Goal: Task Accomplishment & Management: Use online tool/utility

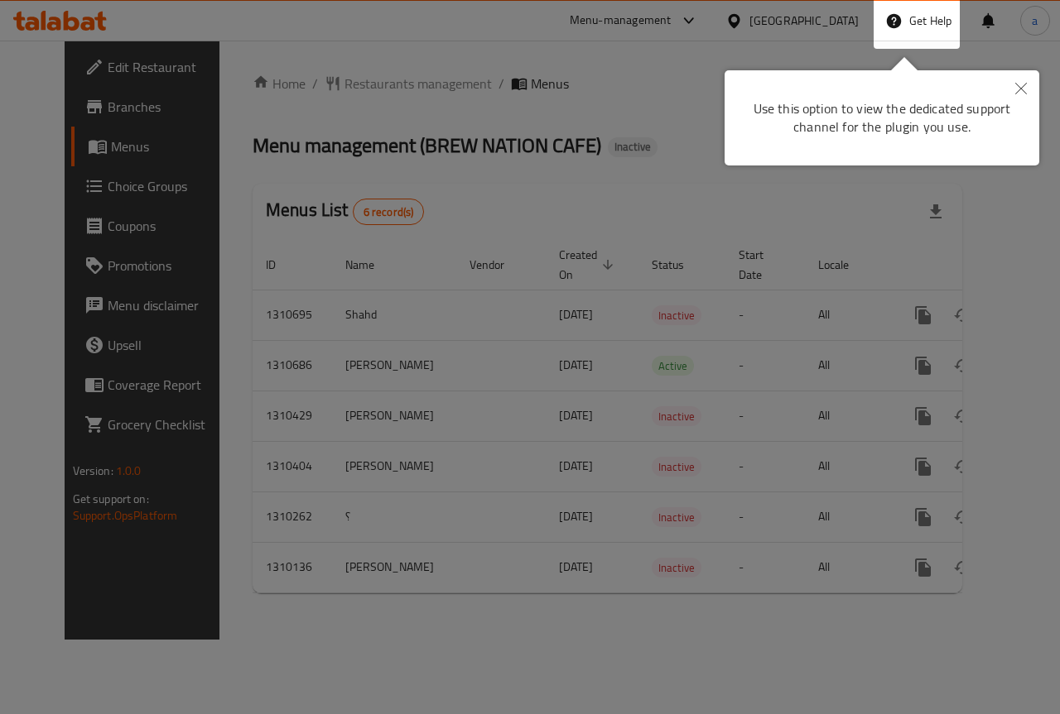
click at [1030, 95] on button "Close" at bounding box center [1020, 89] width 36 height 38
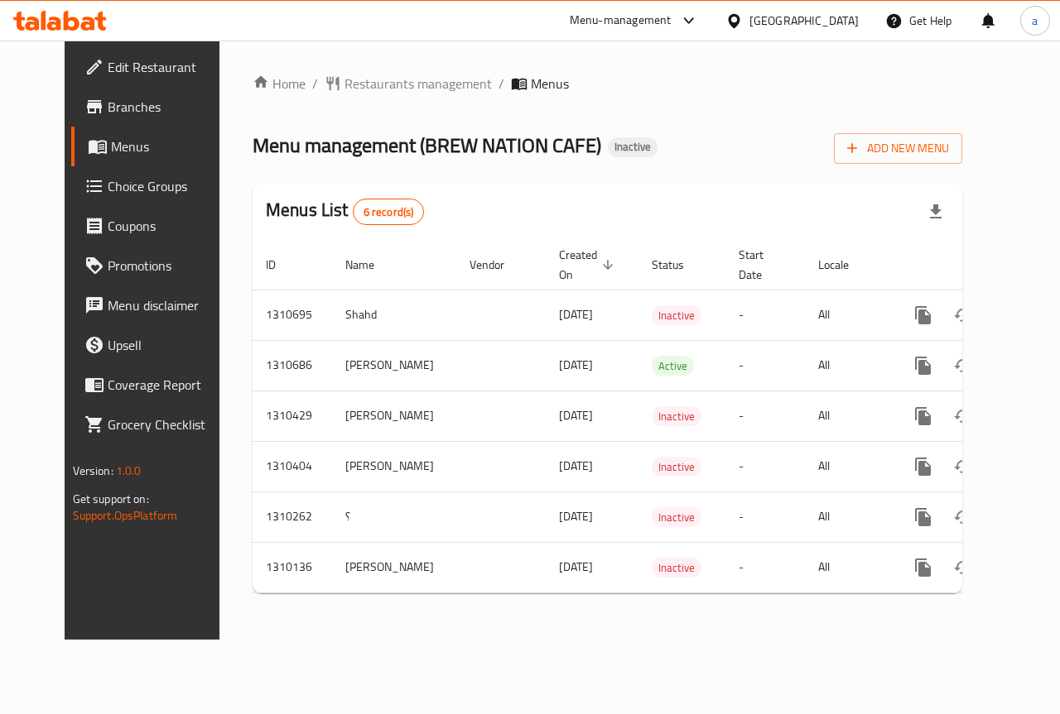
click at [113, 106] on span "Branches" at bounding box center [168, 107] width 121 height 20
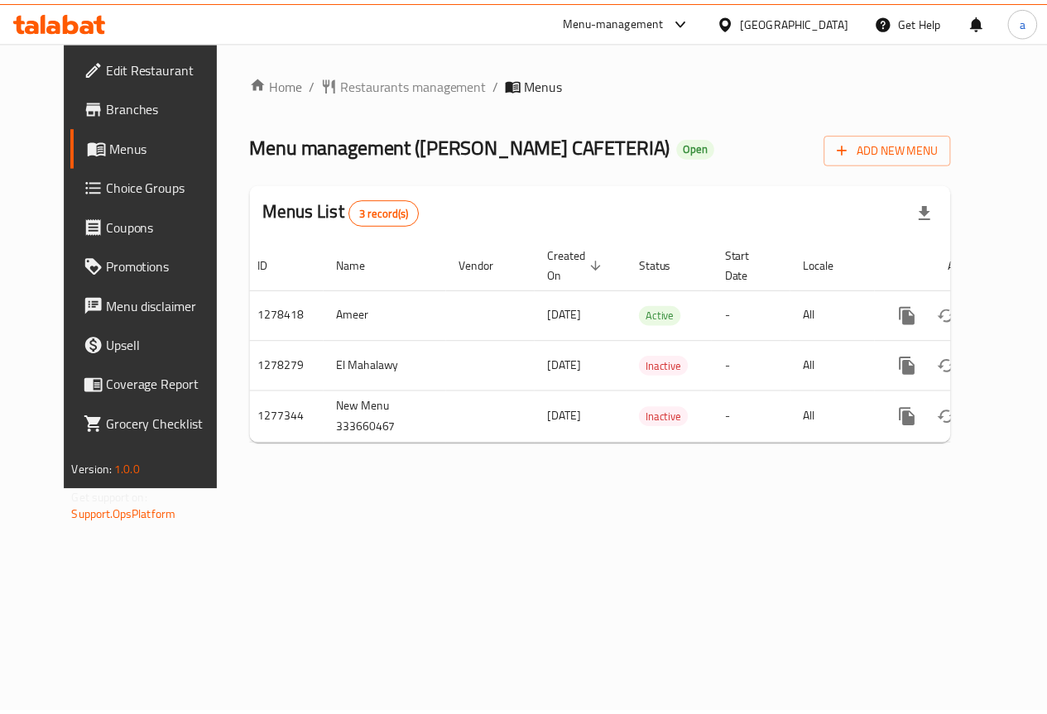
scroll to position [0, 6]
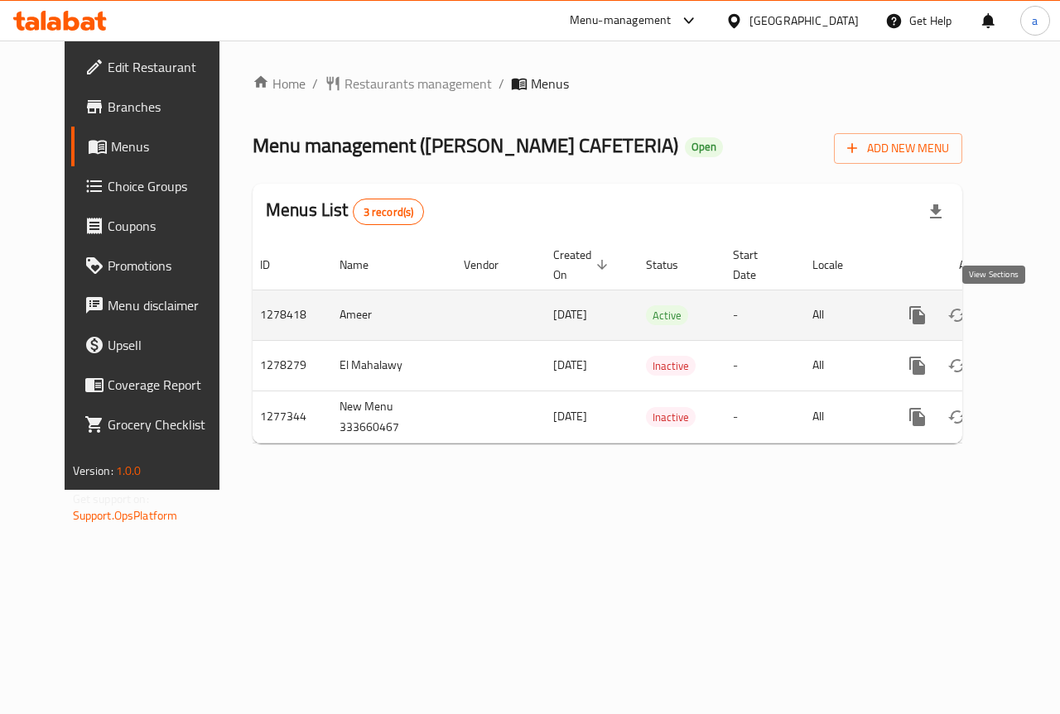
click at [1029, 315] on icon "enhanced table" at bounding box center [1036, 315] width 15 height 15
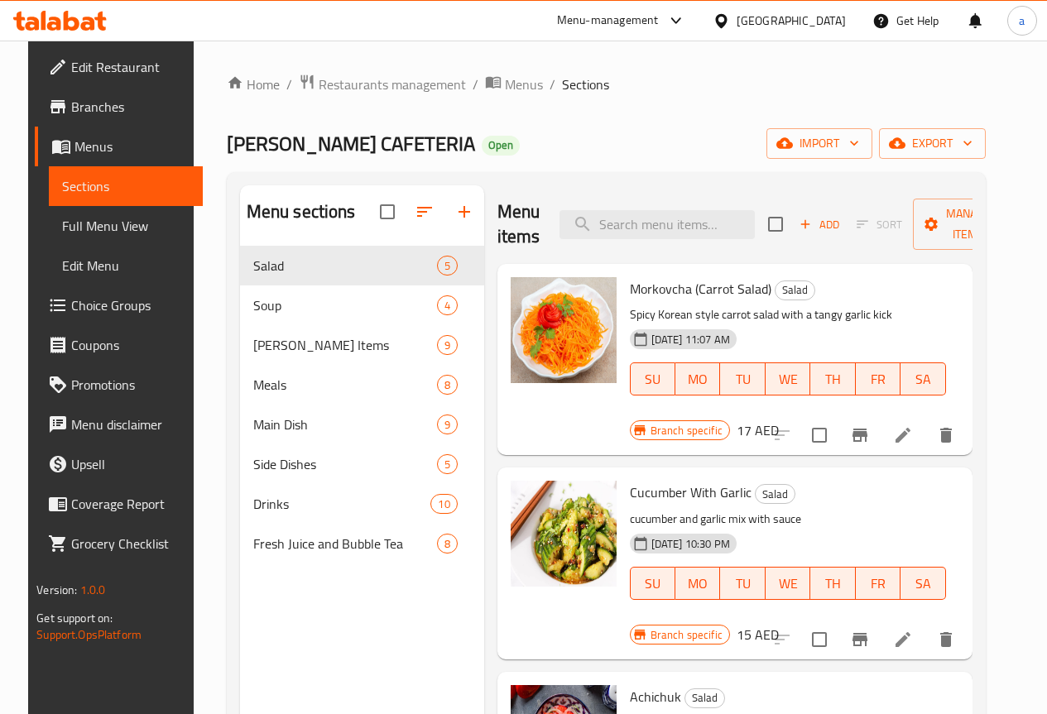
click at [109, 110] on span "Branches" at bounding box center [130, 107] width 118 height 20
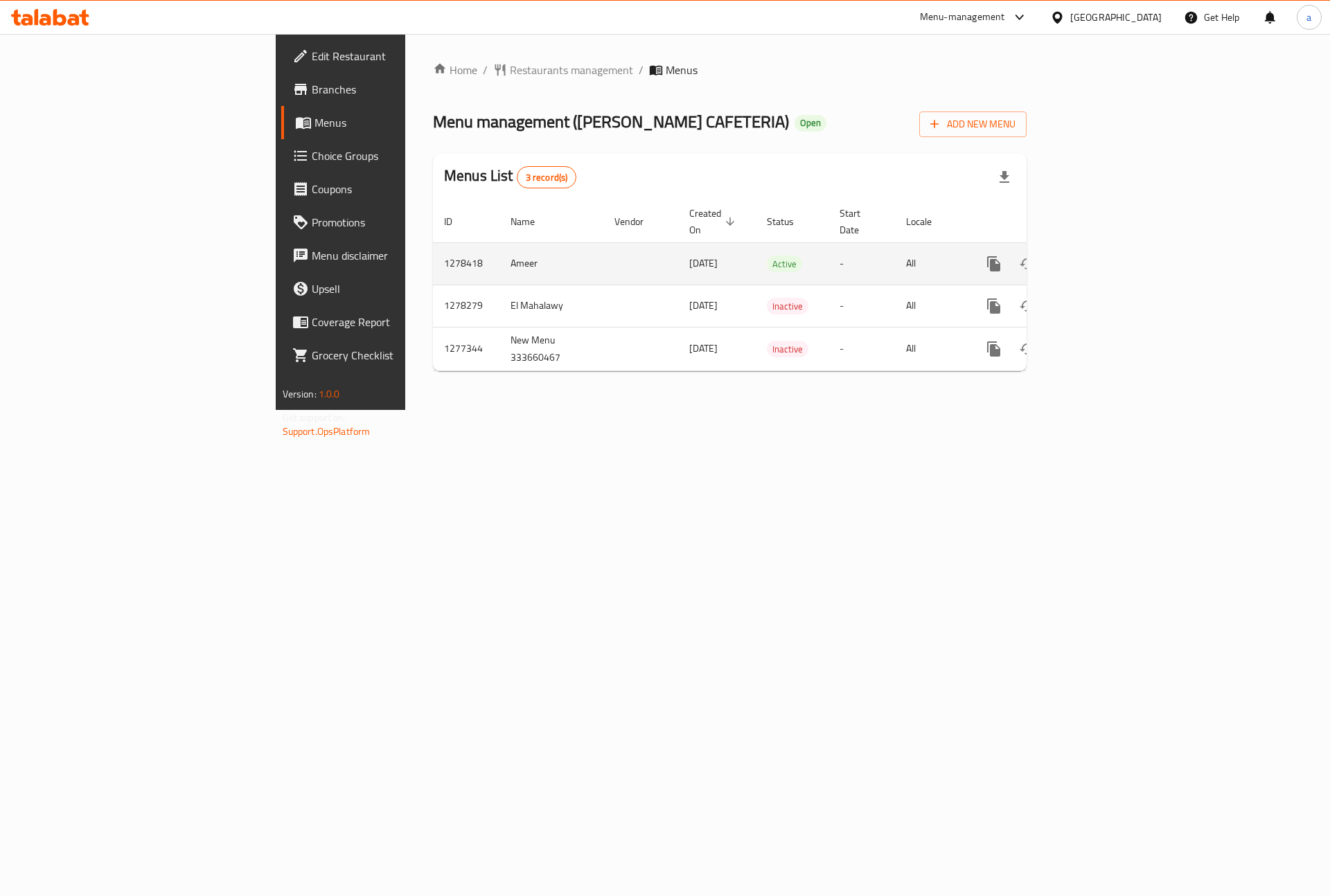
click at [756, 245] on td "Active" at bounding box center [792, 264] width 73 height 42
click at [1102, 255] on icon "enhanced table" at bounding box center [1094, 264] width 17 height 17
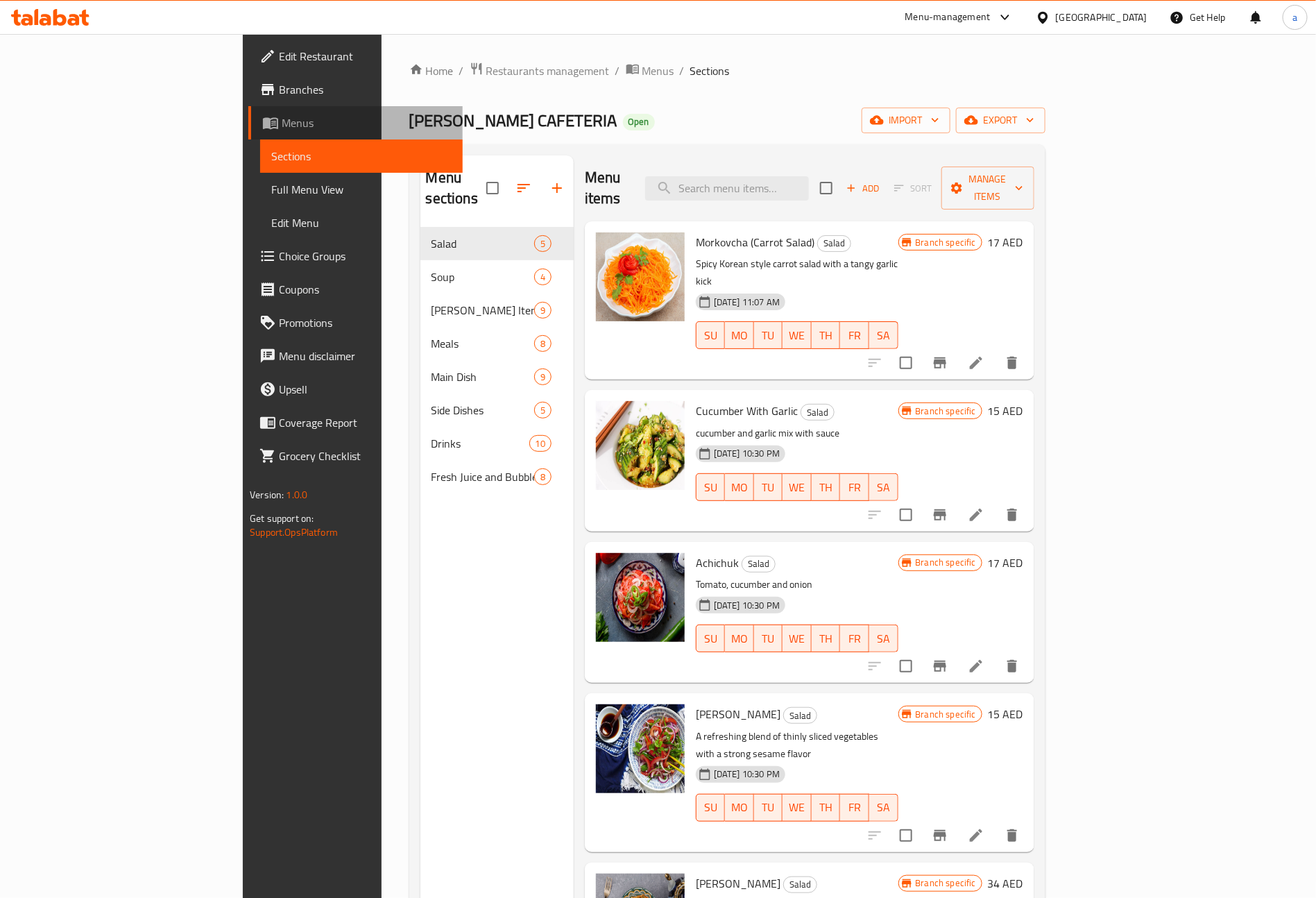
click at [282, 119] on span "Menus" at bounding box center [366, 123] width 170 height 17
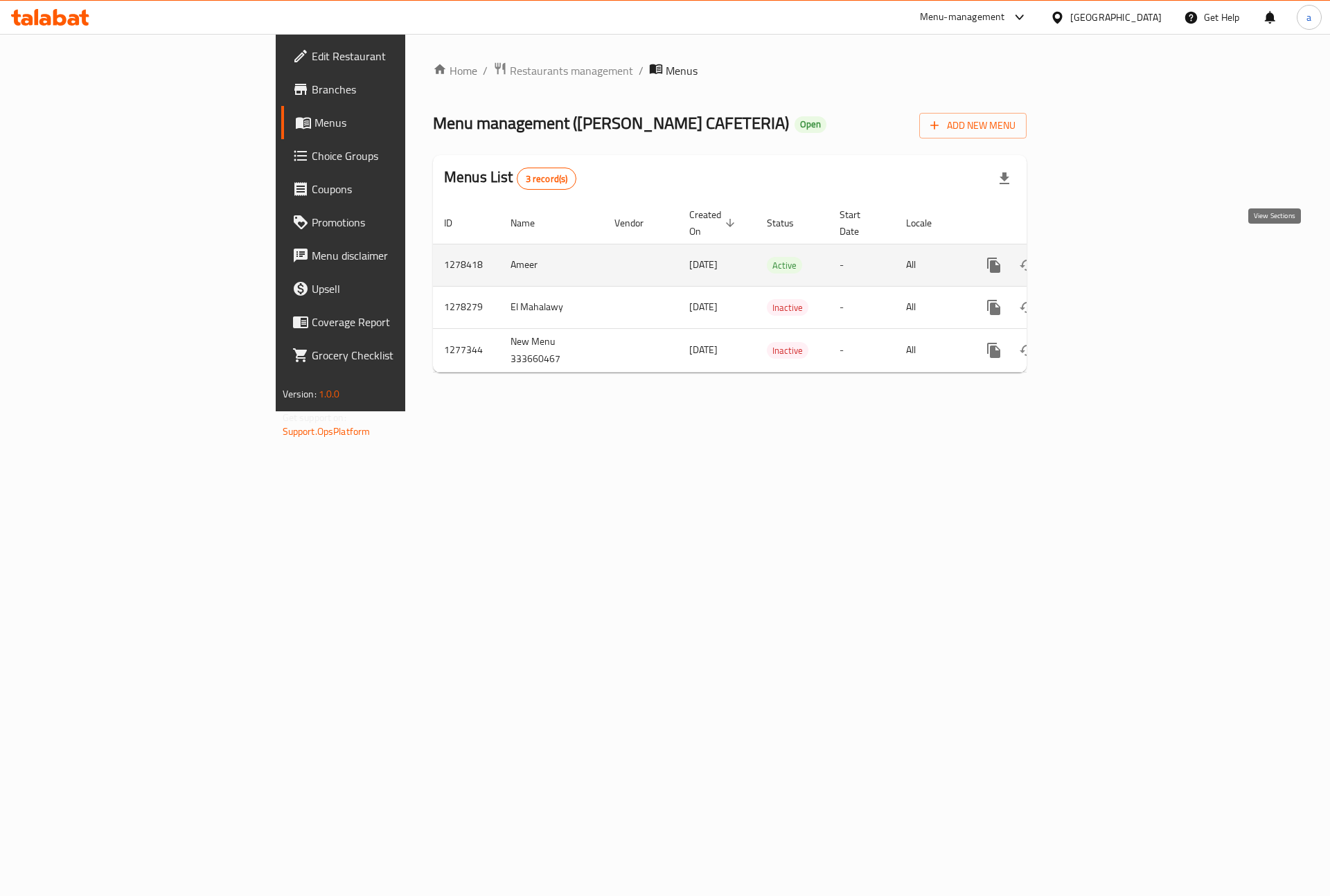
click at [1102, 257] on icon "enhanced table" at bounding box center [1094, 265] width 17 height 17
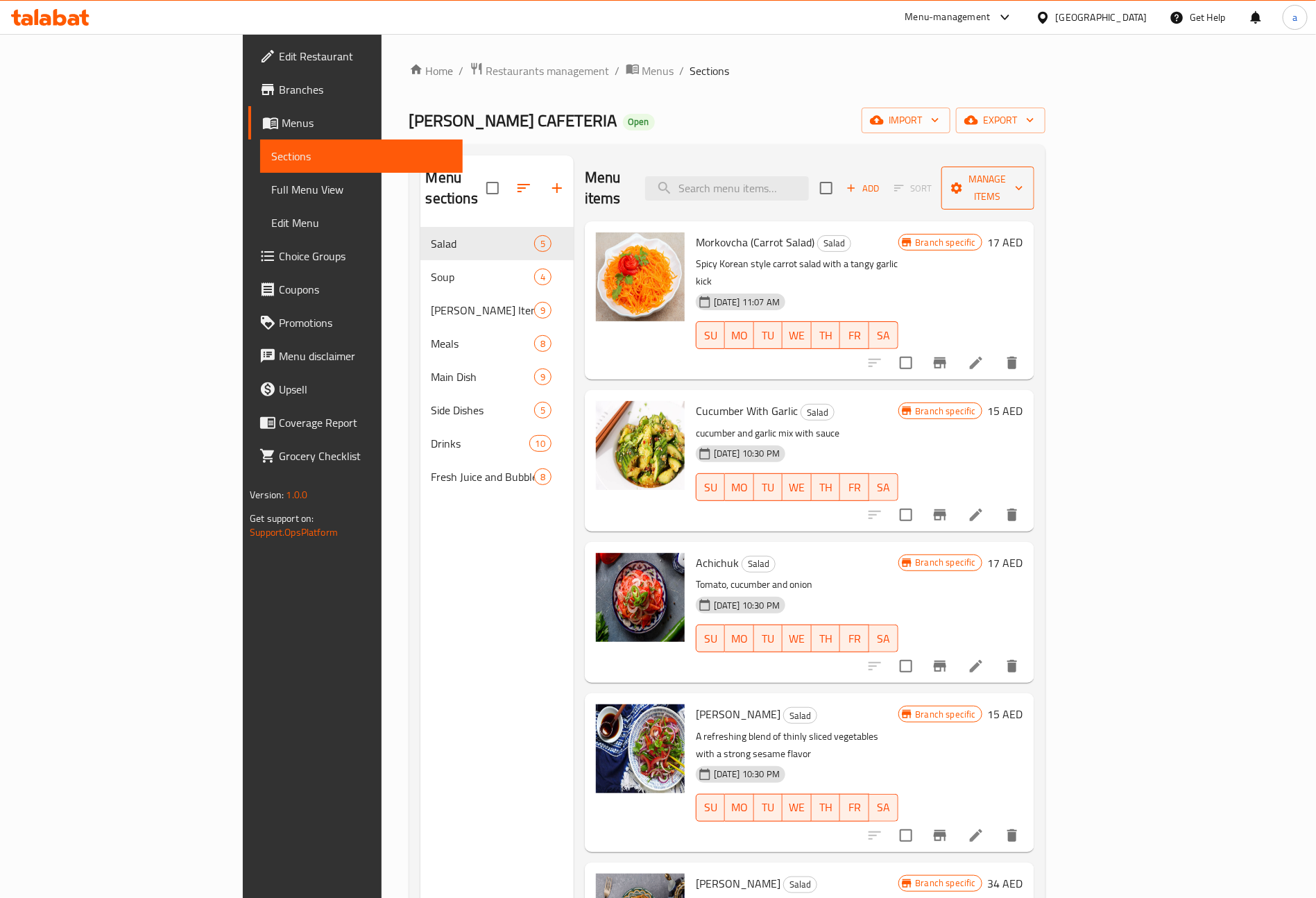
click at [1026, 181] on icon "button" at bounding box center [1019, 188] width 14 height 14
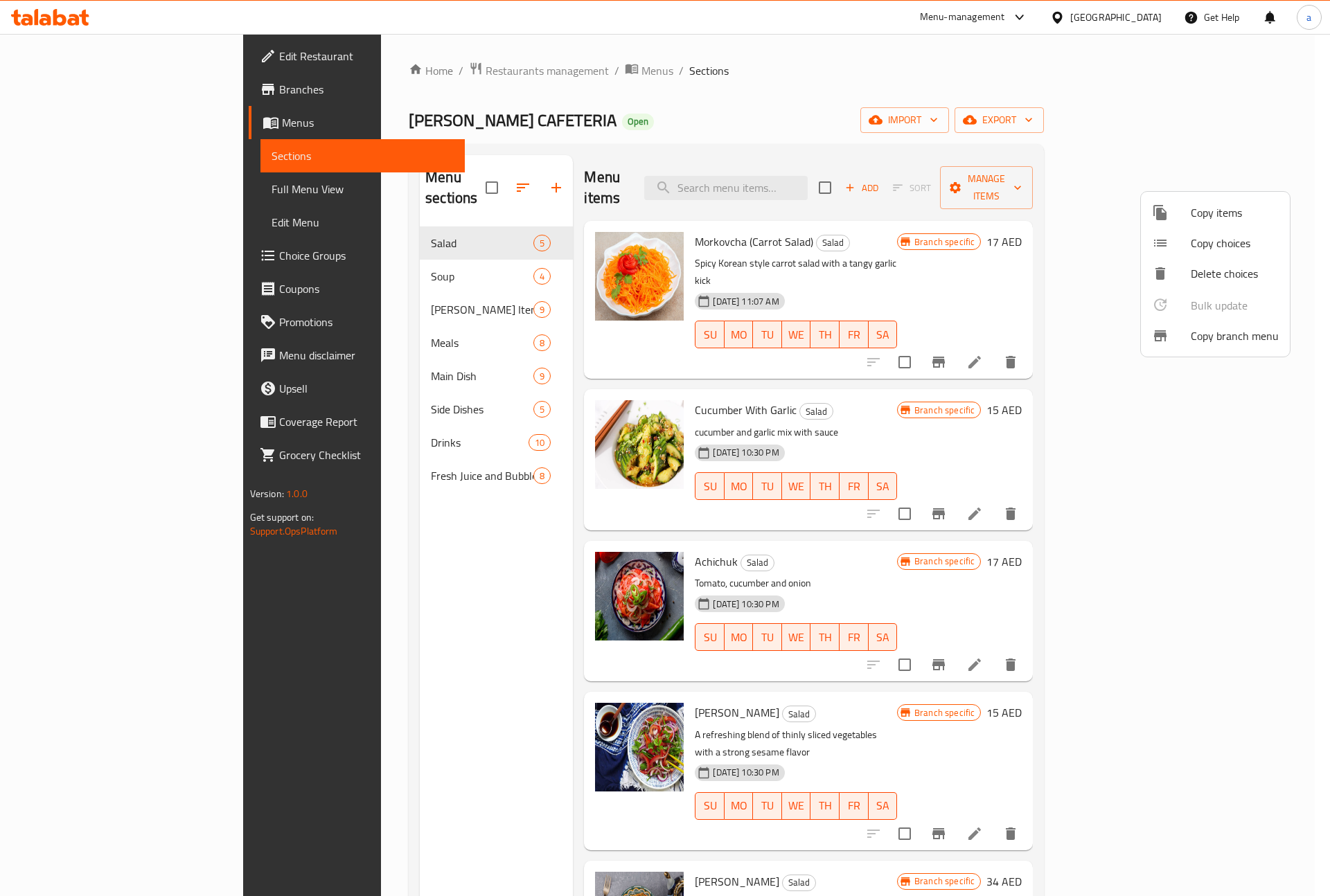
click at [1213, 344] on span "Copy branch menu" at bounding box center [1235, 336] width 88 height 17
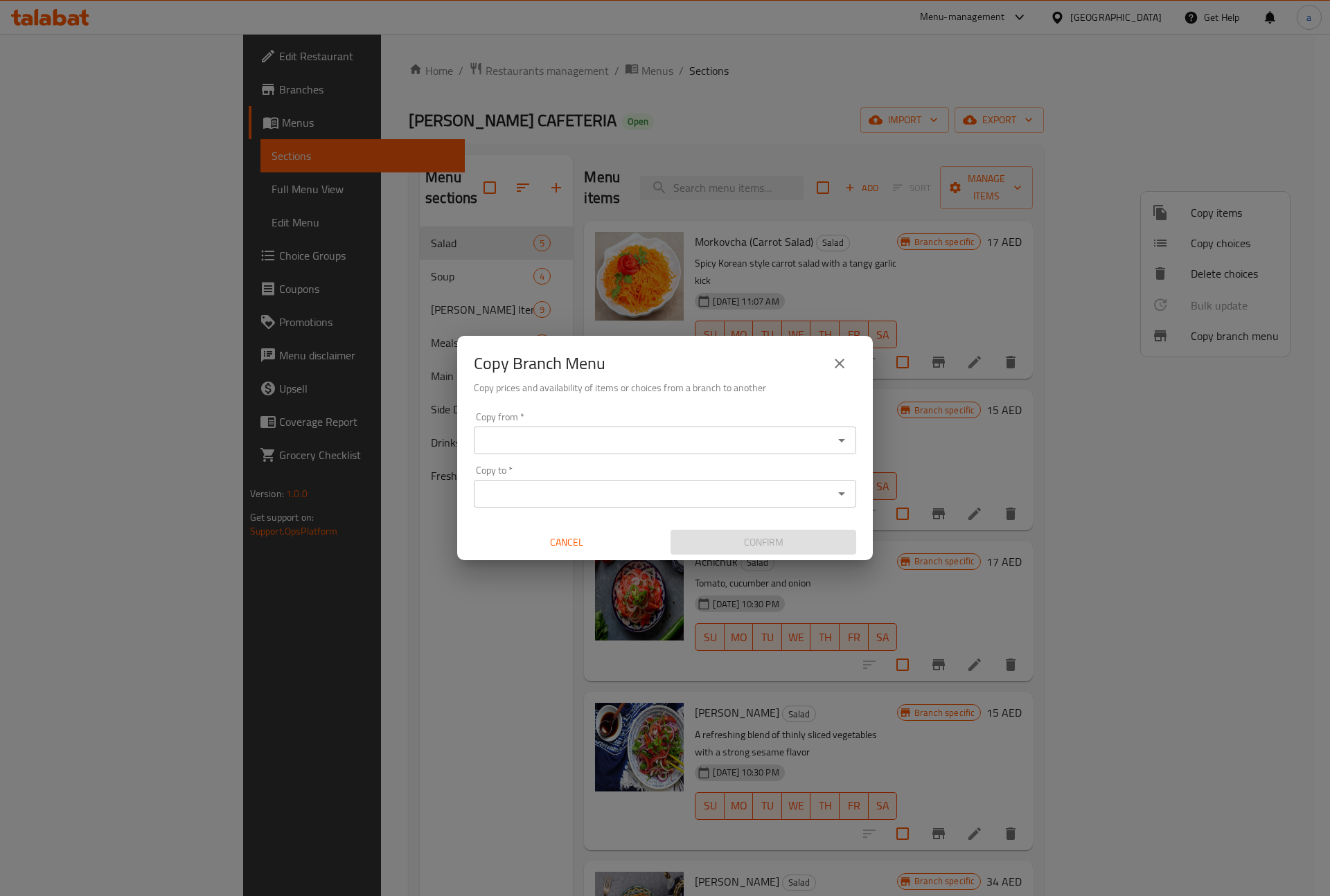
click at [728, 445] on input "Copy from   *" at bounding box center [654, 440] width 352 height 19
click at [643, 449] on input "Copy from   *" at bounding box center [654, 440] width 352 height 19
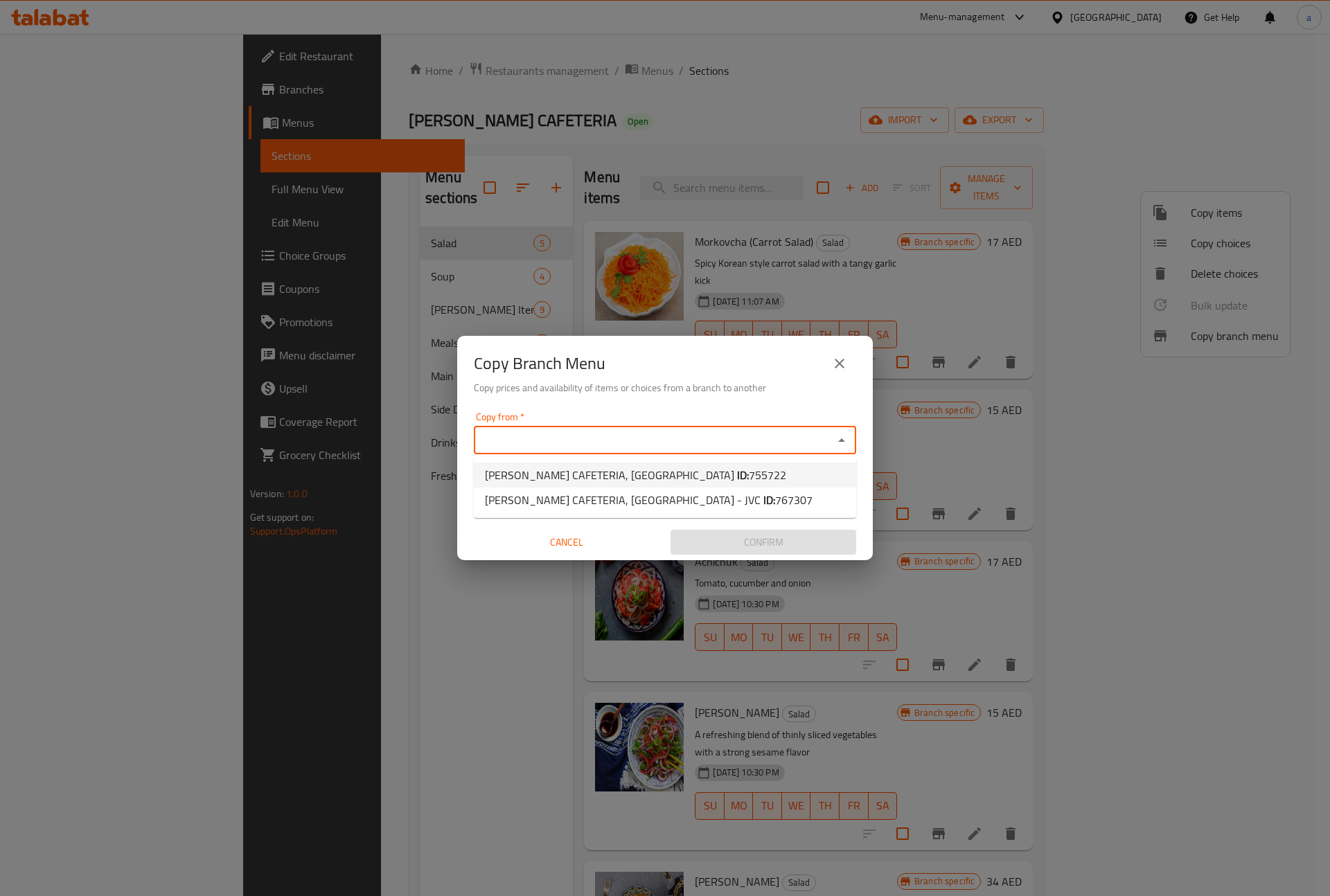
click at [640, 467] on span "DOLAN CAFETERIA, International City ID: 755722" at bounding box center [635, 475] width 301 height 17
type input "DOLAN CAFETERIA, International City"
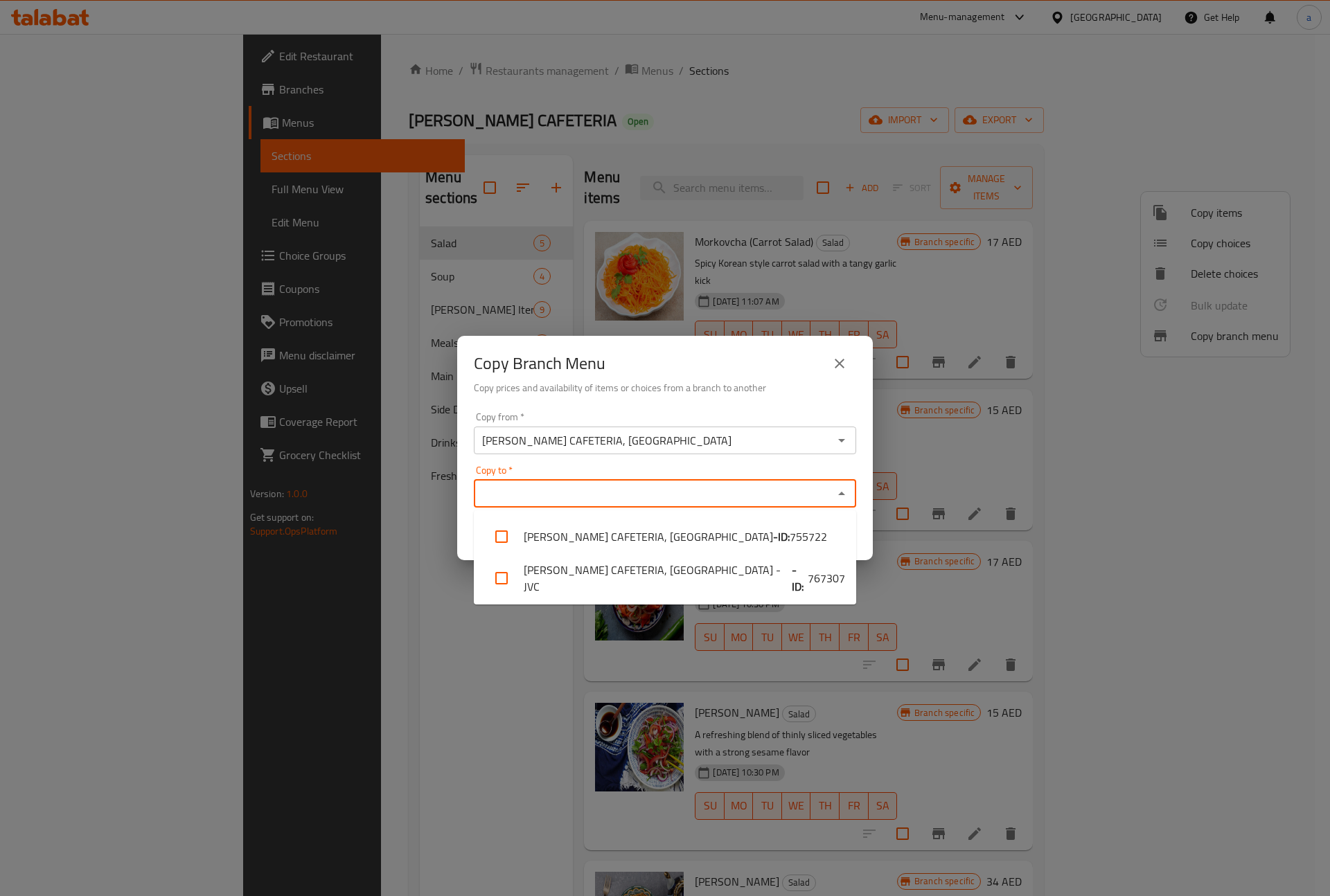
click at [609, 487] on input "Copy to   *" at bounding box center [654, 494] width 352 height 19
click at [710, 572] on li "DOLAN CAFETERIA, Jumeirah Village Circle - JVC - ID: 767307" at bounding box center [665, 578] width 383 height 42
checkbox input "true"
click at [413, 611] on div "Copy Branch Menu Copy prices and availability of items or choices from a branch…" at bounding box center [665, 448] width 1330 height 896
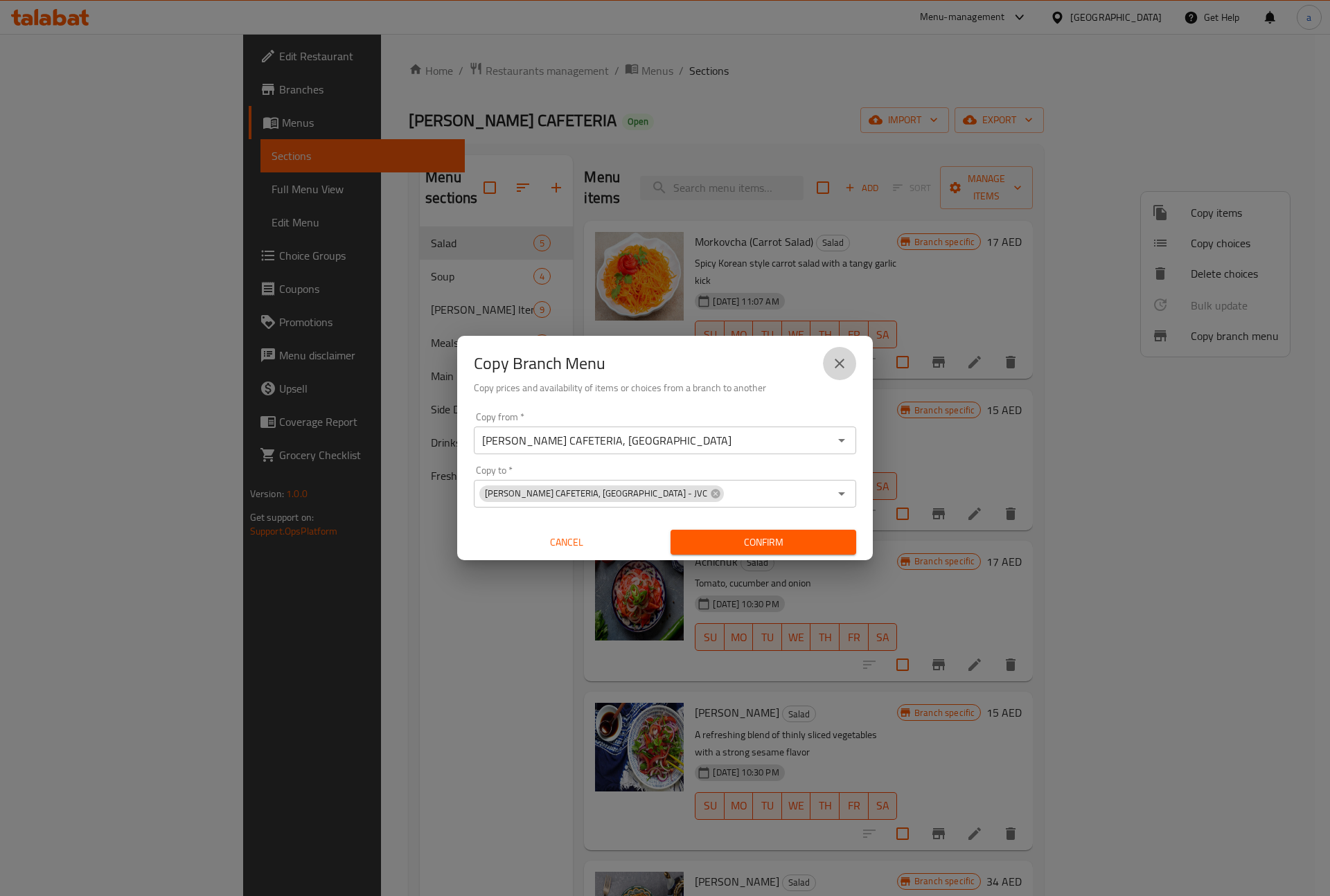
click at [847, 352] on button "close" at bounding box center [840, 364] width 33 height 33
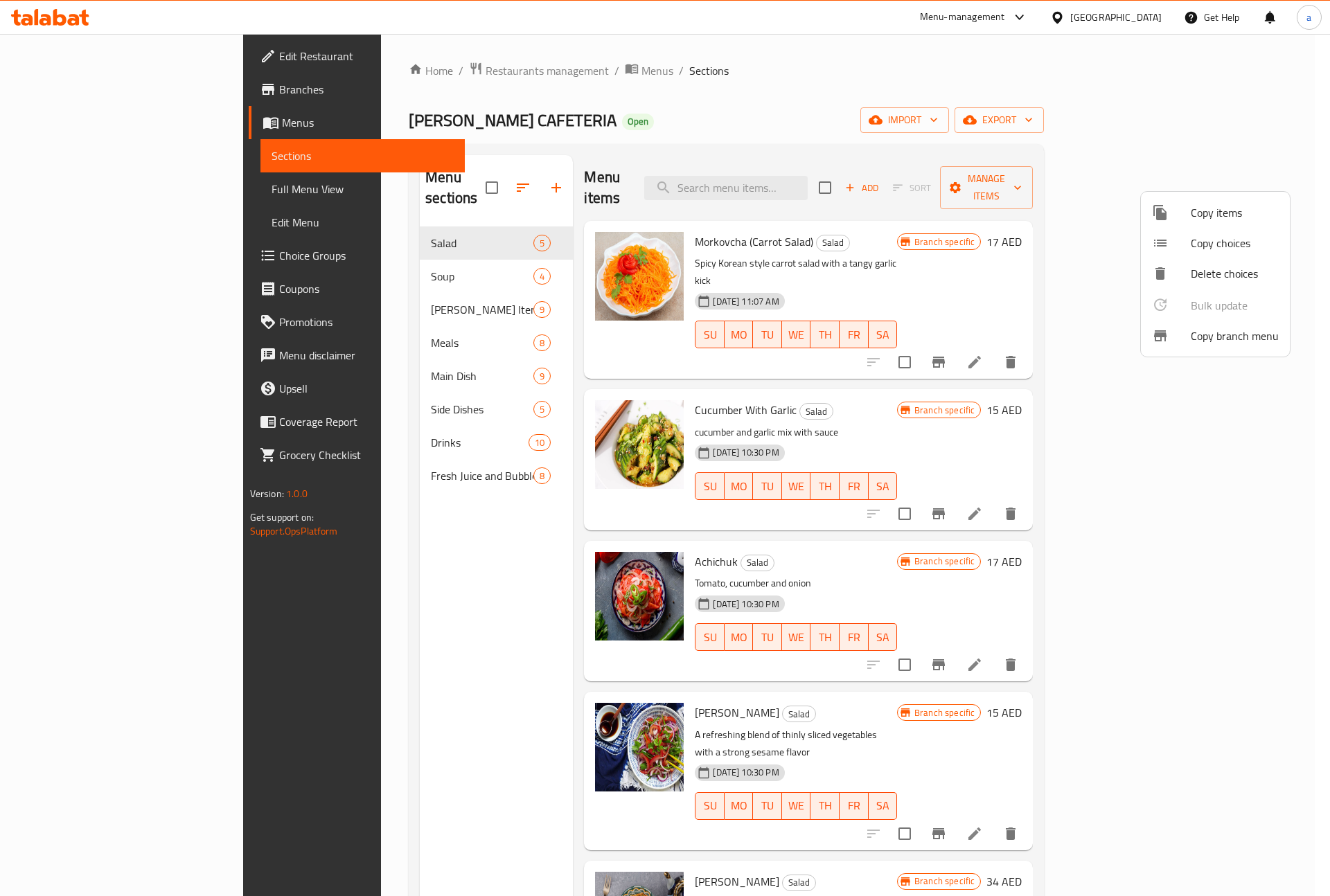
click at [143, 91] on div at bounding box center [665, 448] width 1330 height 896
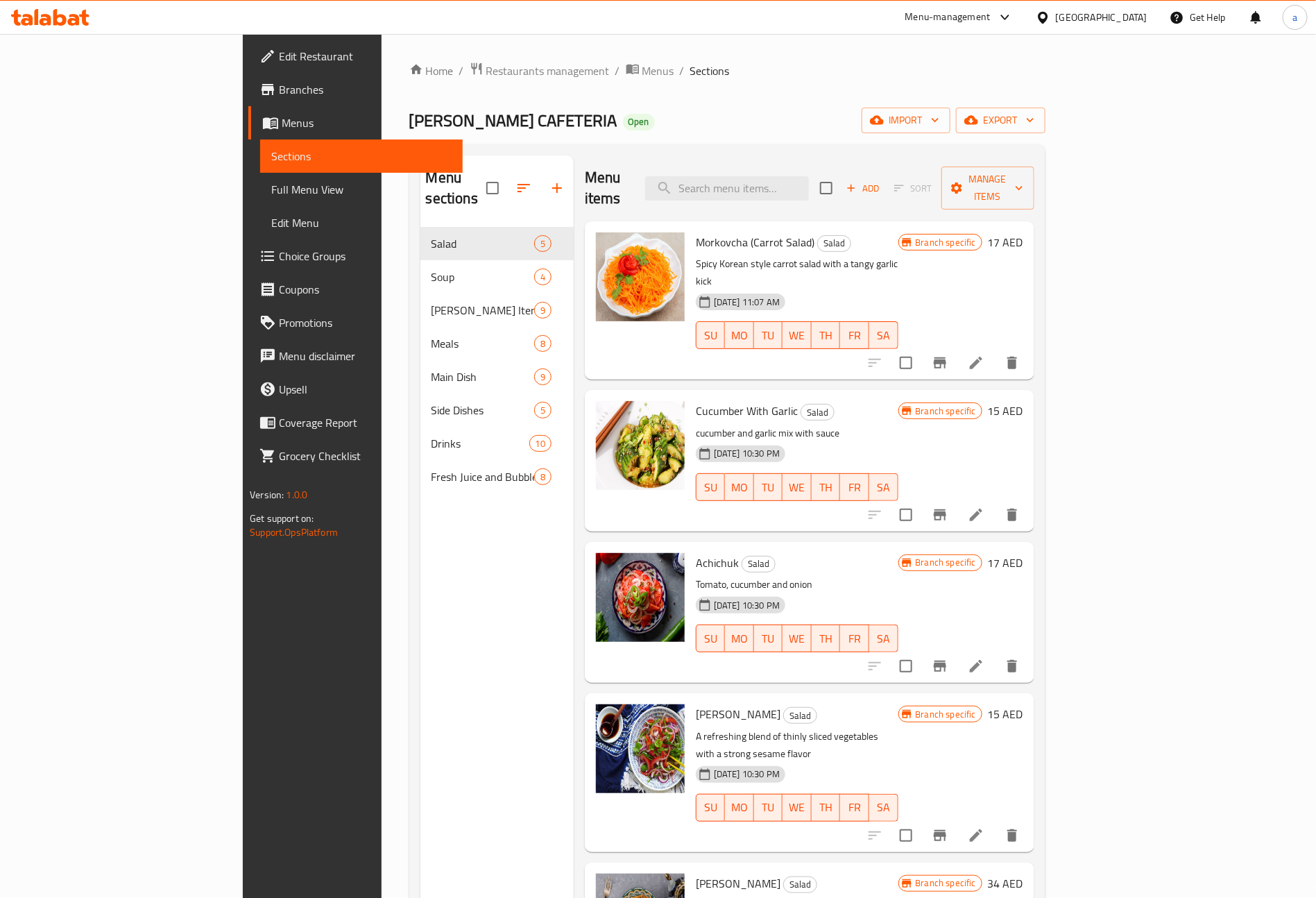
click at [279, 91] on span "Branches" at bounding box center [365, 90] width 173 height 17
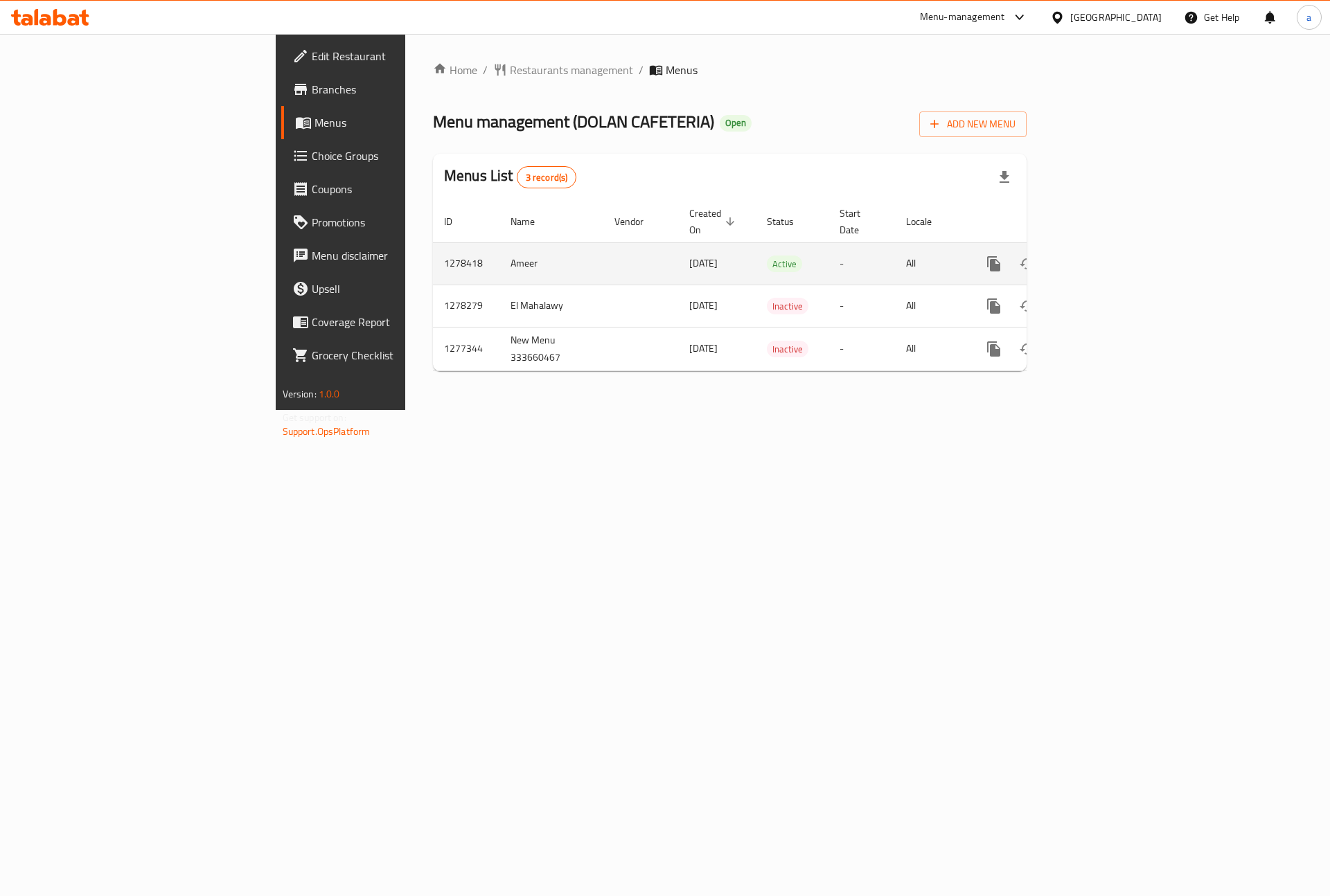
click at [1101, 258] on icon "enhanced table" at bounding box center [1094, 264] width 13 height 13
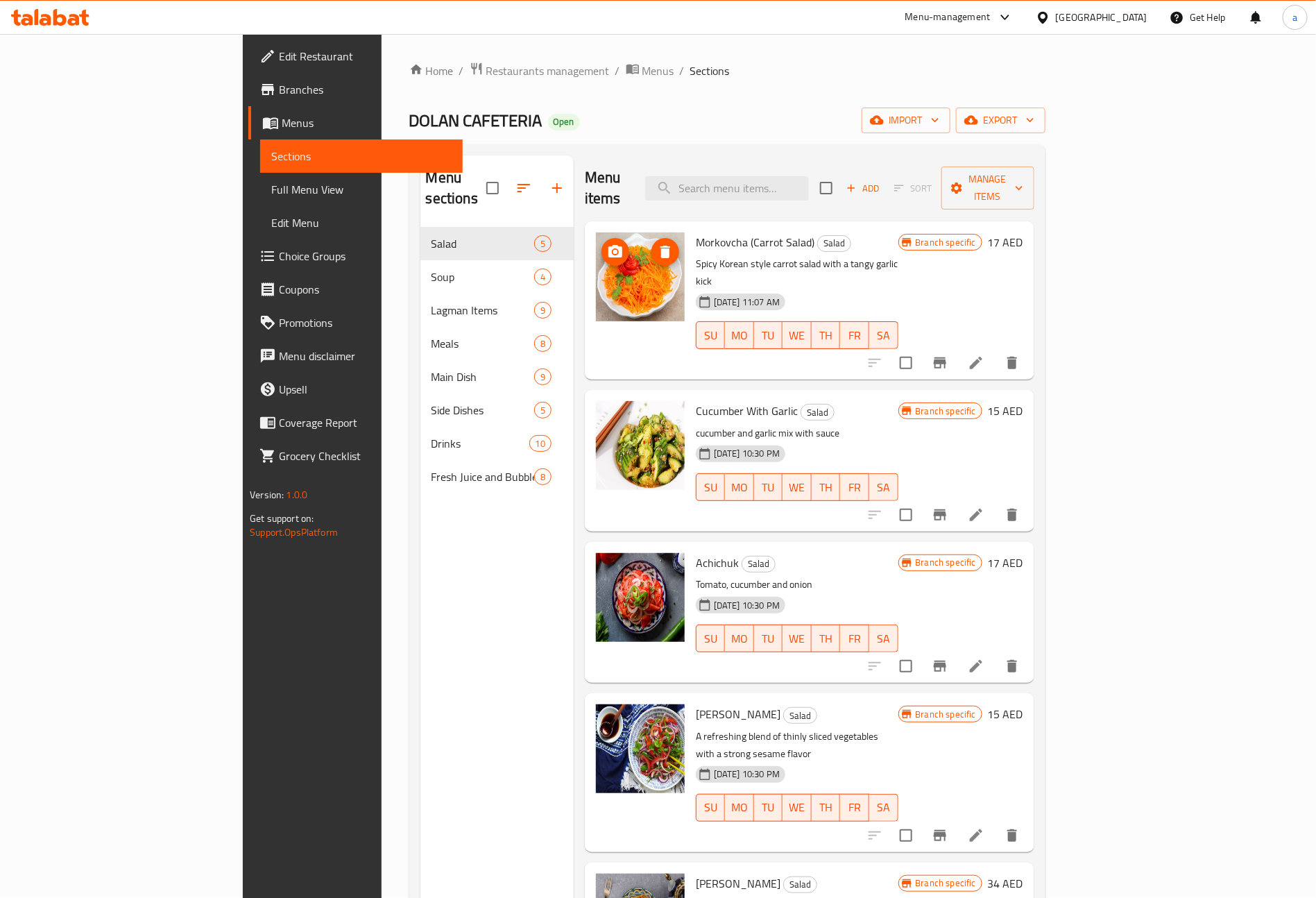
click at [272, 185] on span "Full Menu View" at bounding box center [361, 189] width 180 height 17
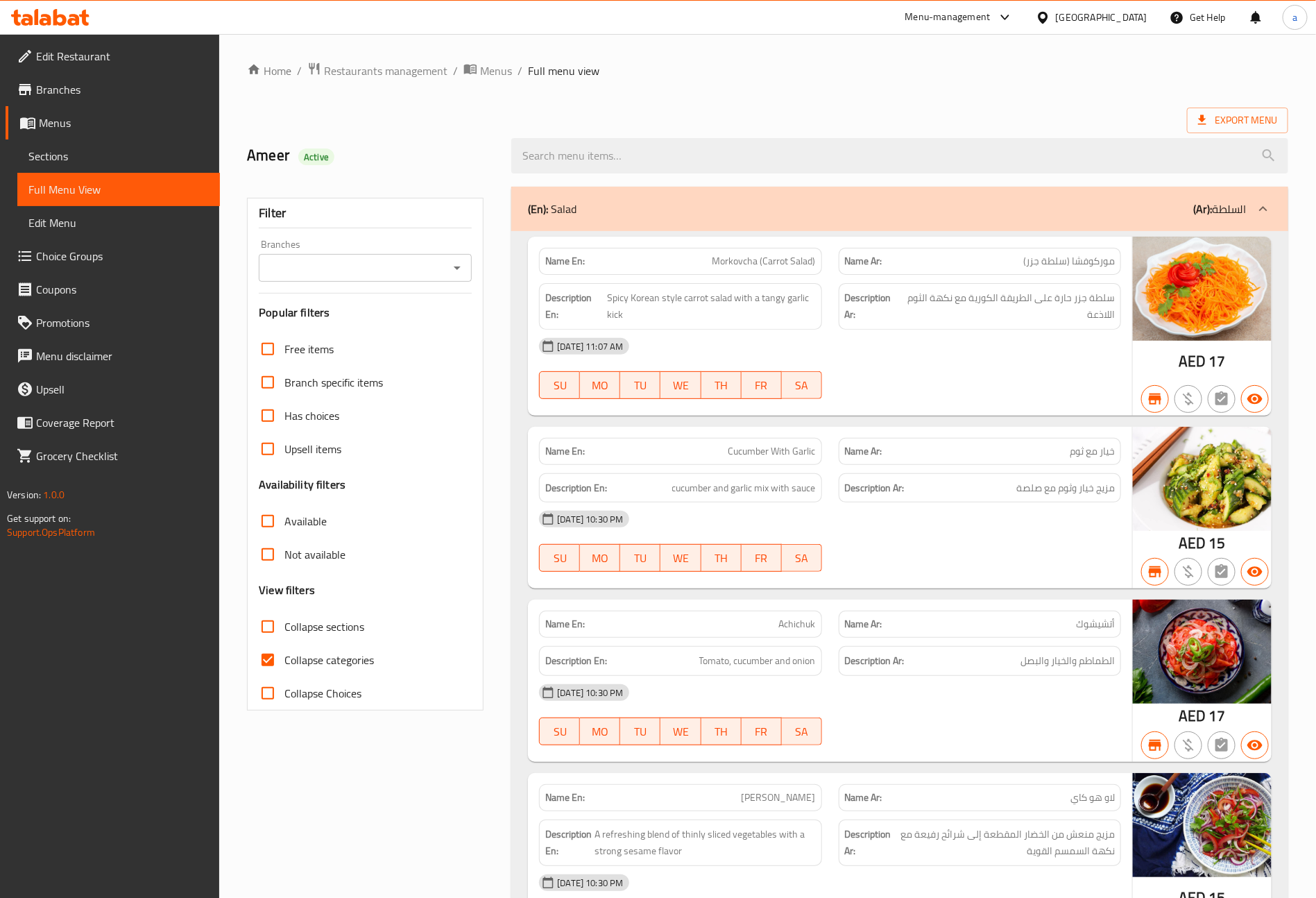
click at [319, 657] on span "Collapse categories" at bounding box center [329, 660] width 90 height 17
click at [284, 657] on input "Collapse categories" at bounding box center [268, 660] width 34 height 34
checkbox input "false"
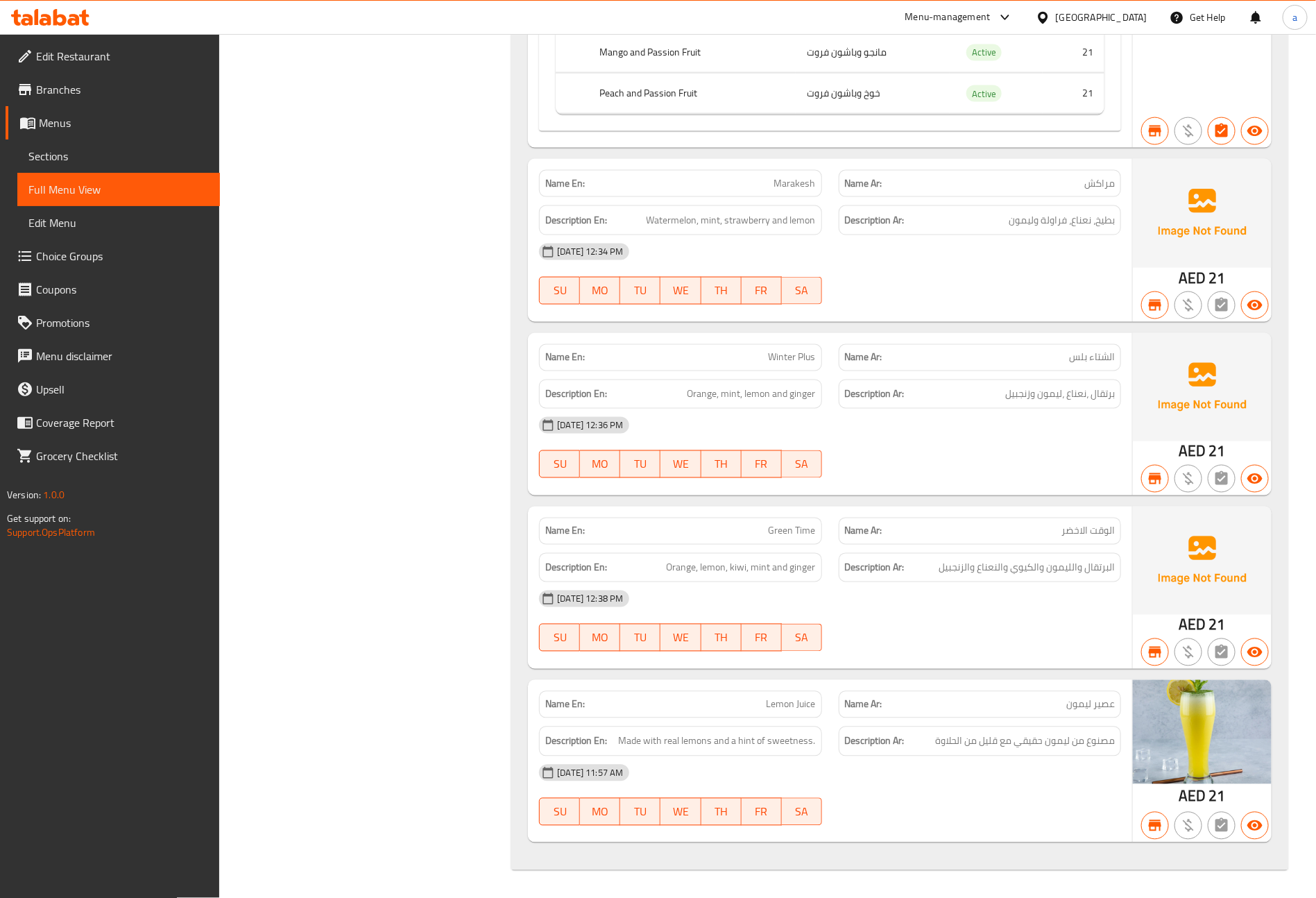
scroll to position [11045, 0]
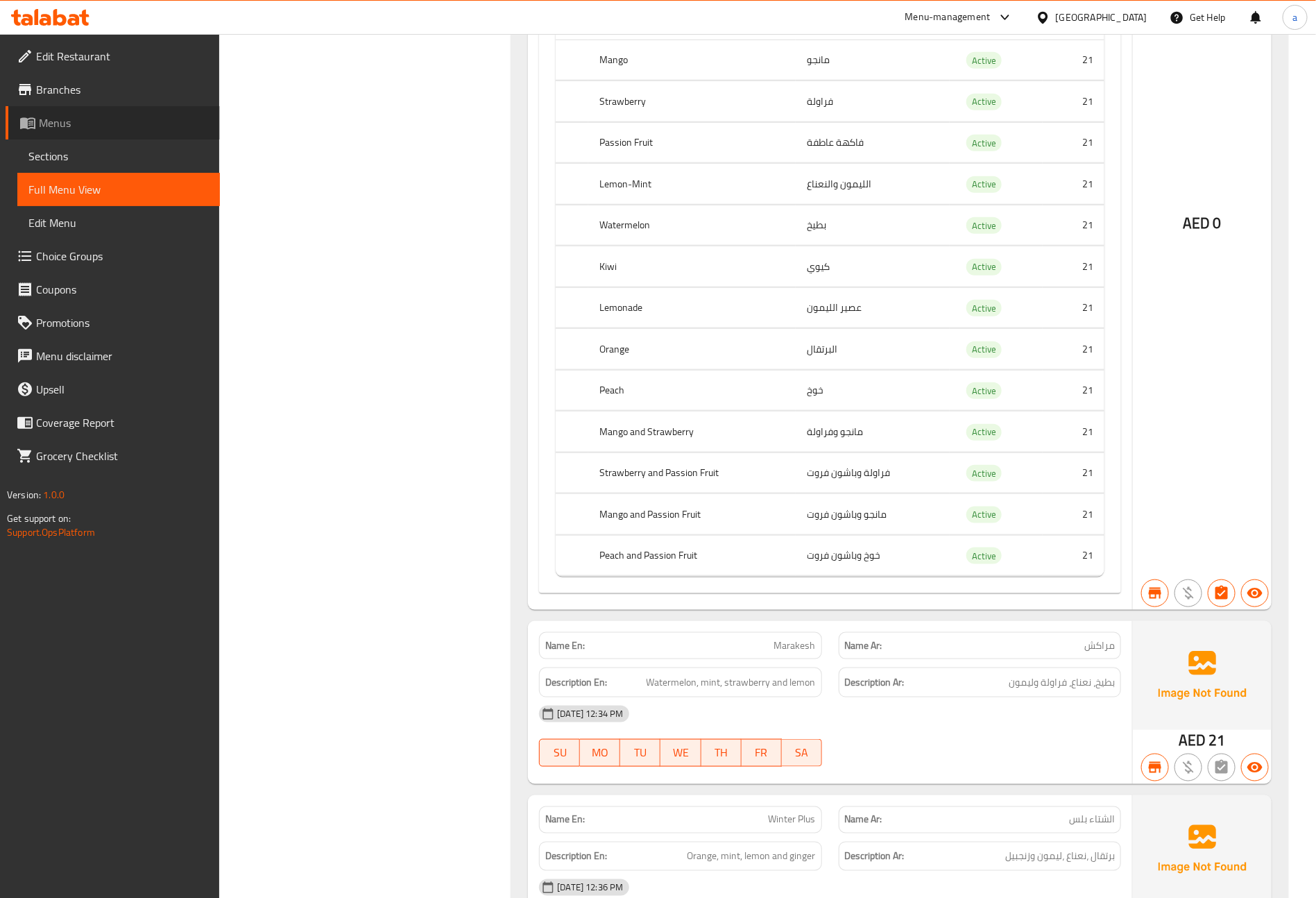
click at [91, 119] on span "Menus" at bounding box center [123, 123] width 170 height 17
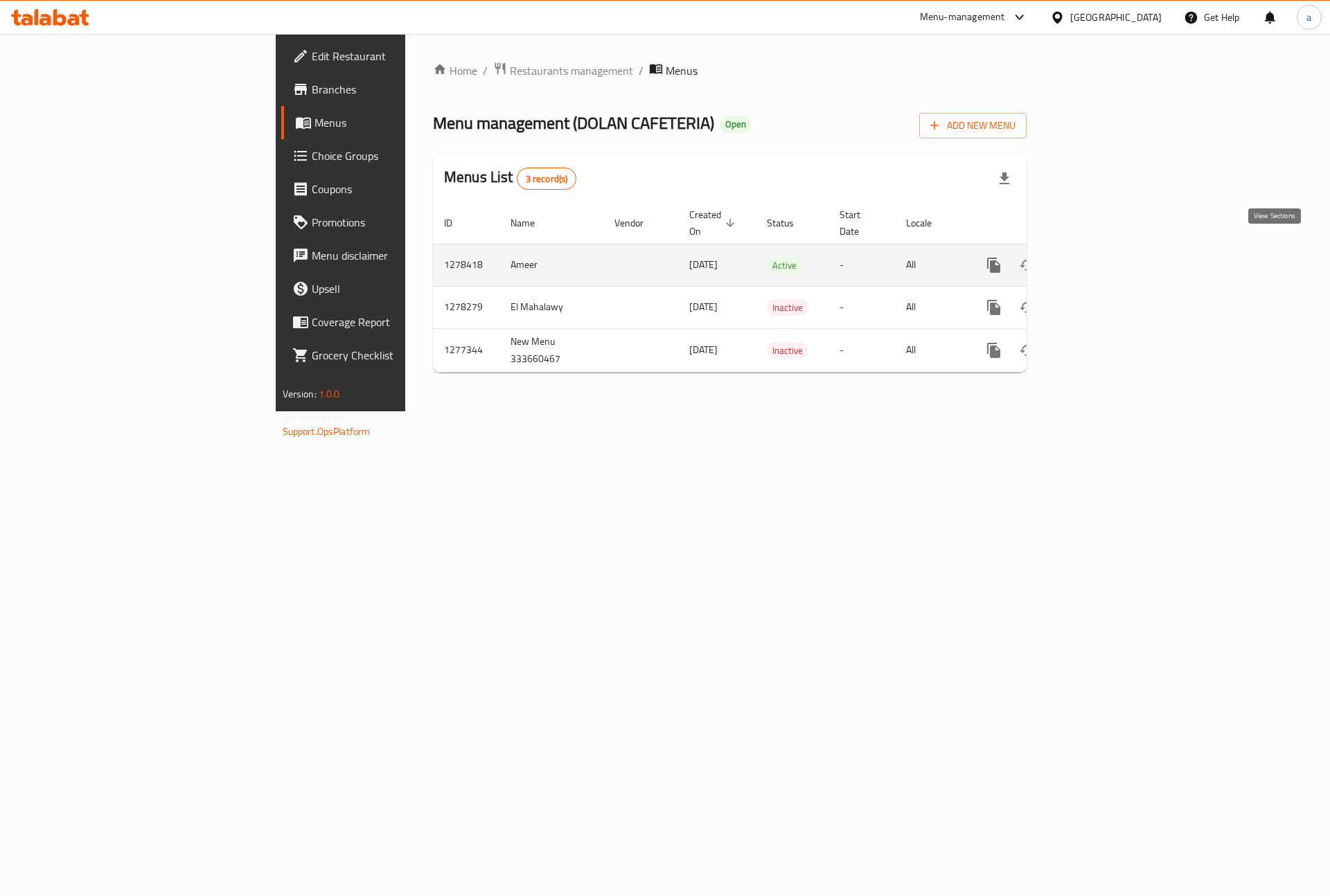
click at [1111, 248] on link "enhanced table" at bounding box center [1094, 265] width 33 height 33
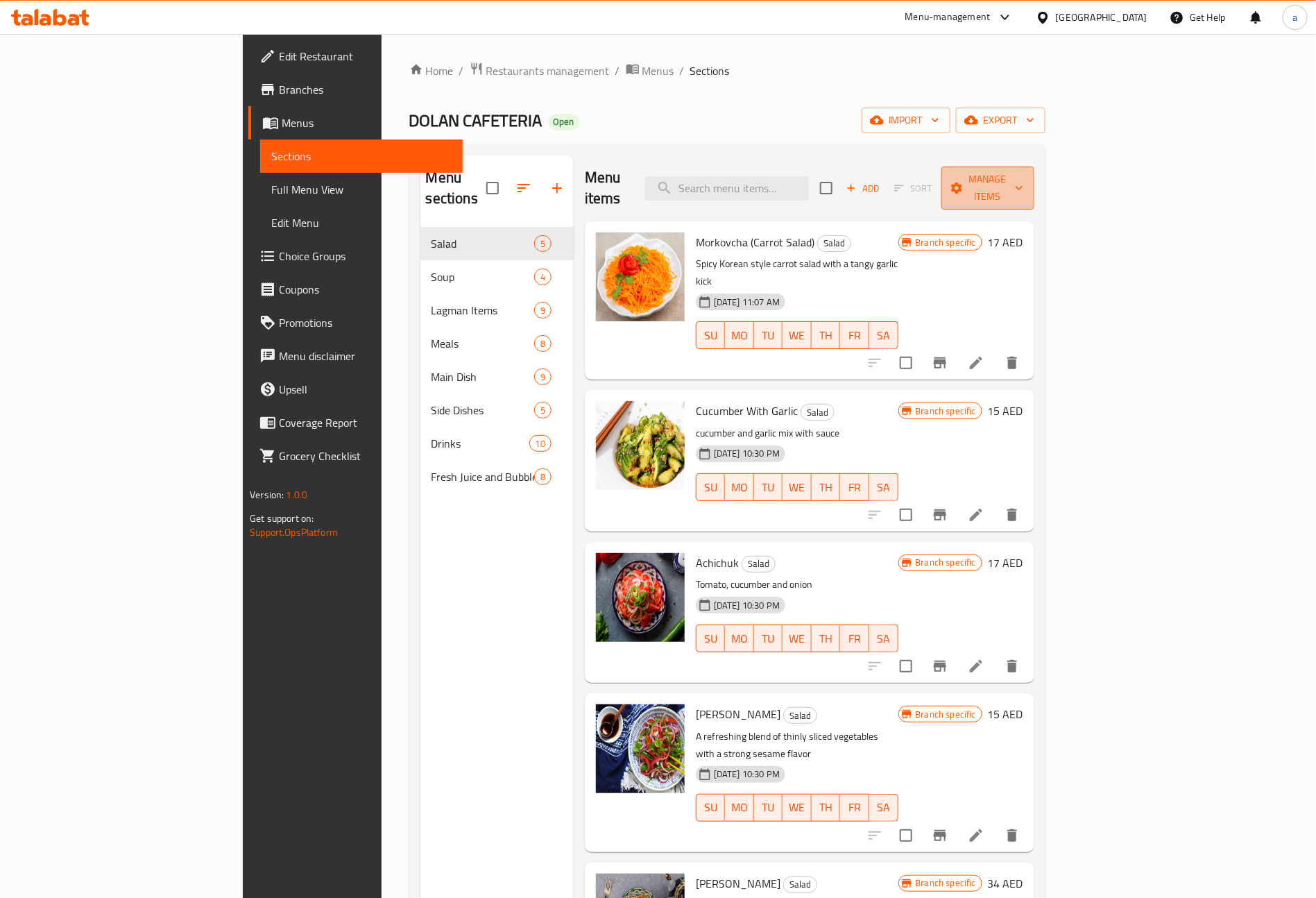
click at [1034, 190] on button "Manage items" at bounding box center [987, 188] width 93 height 43
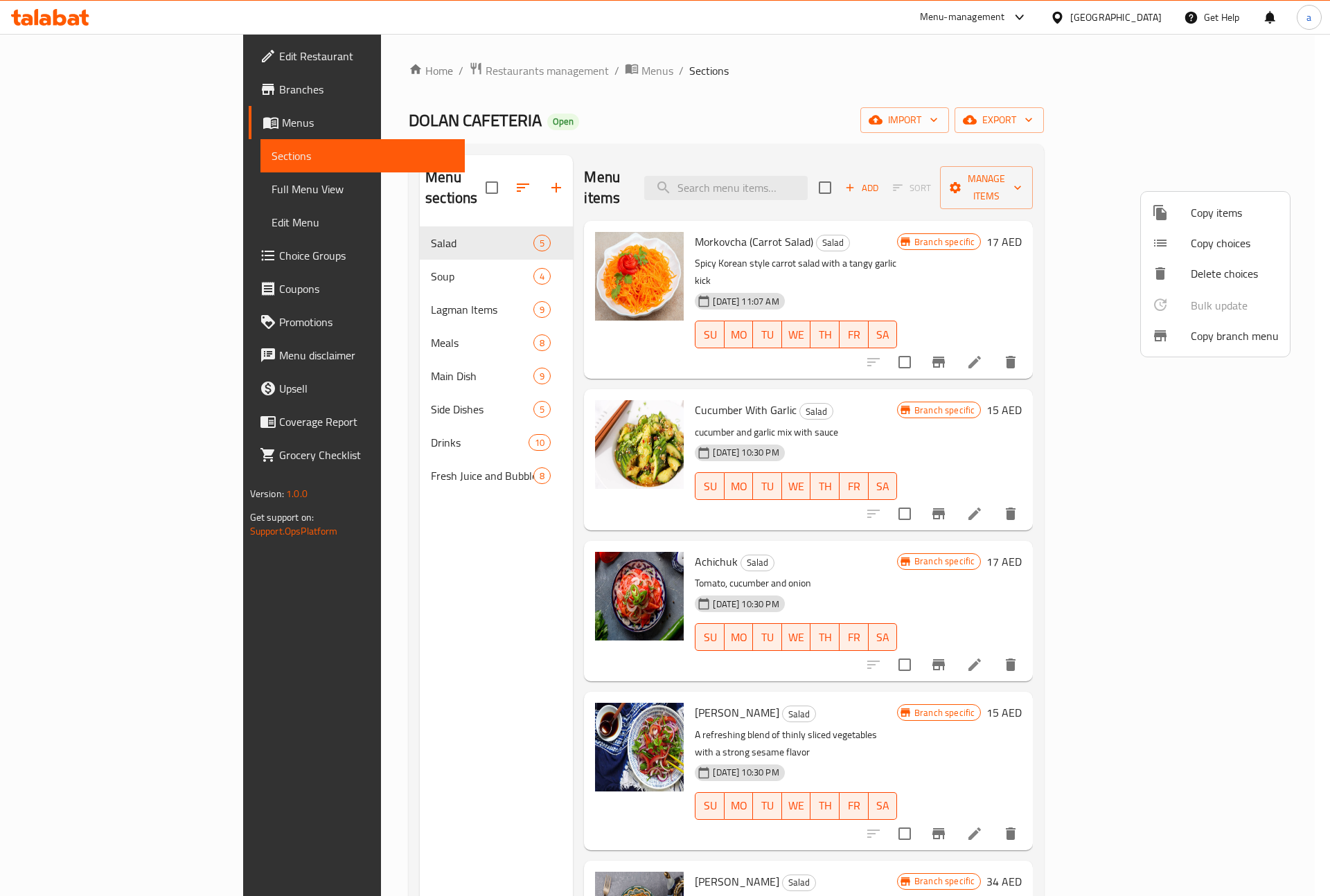
click at [1262, 336] on span "Copy branch menu" at bounding box center [1235, 336] width 88 height 17
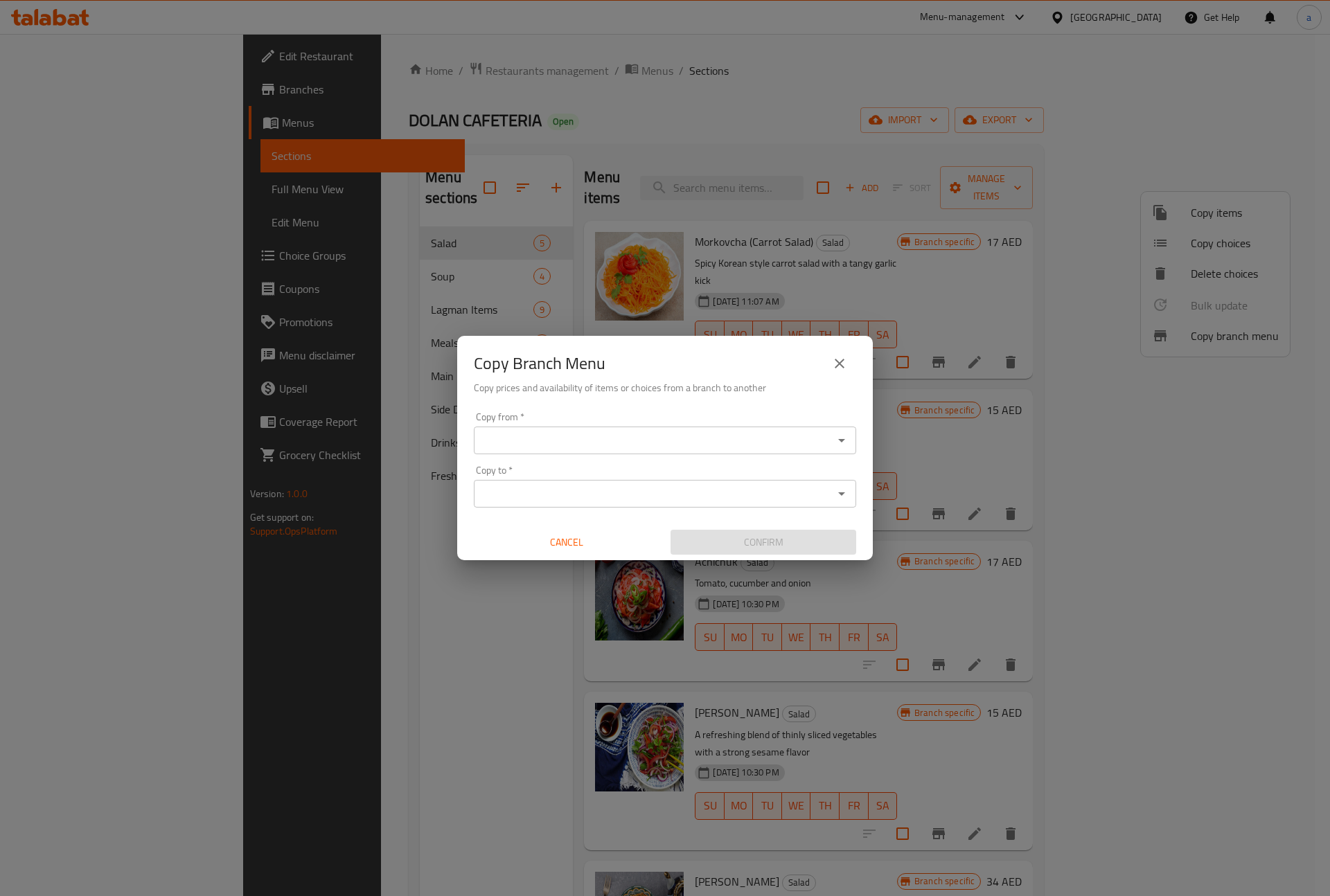
click at [842, 364] on icon "close" at bounding box center [840, 364] width 17 height 17
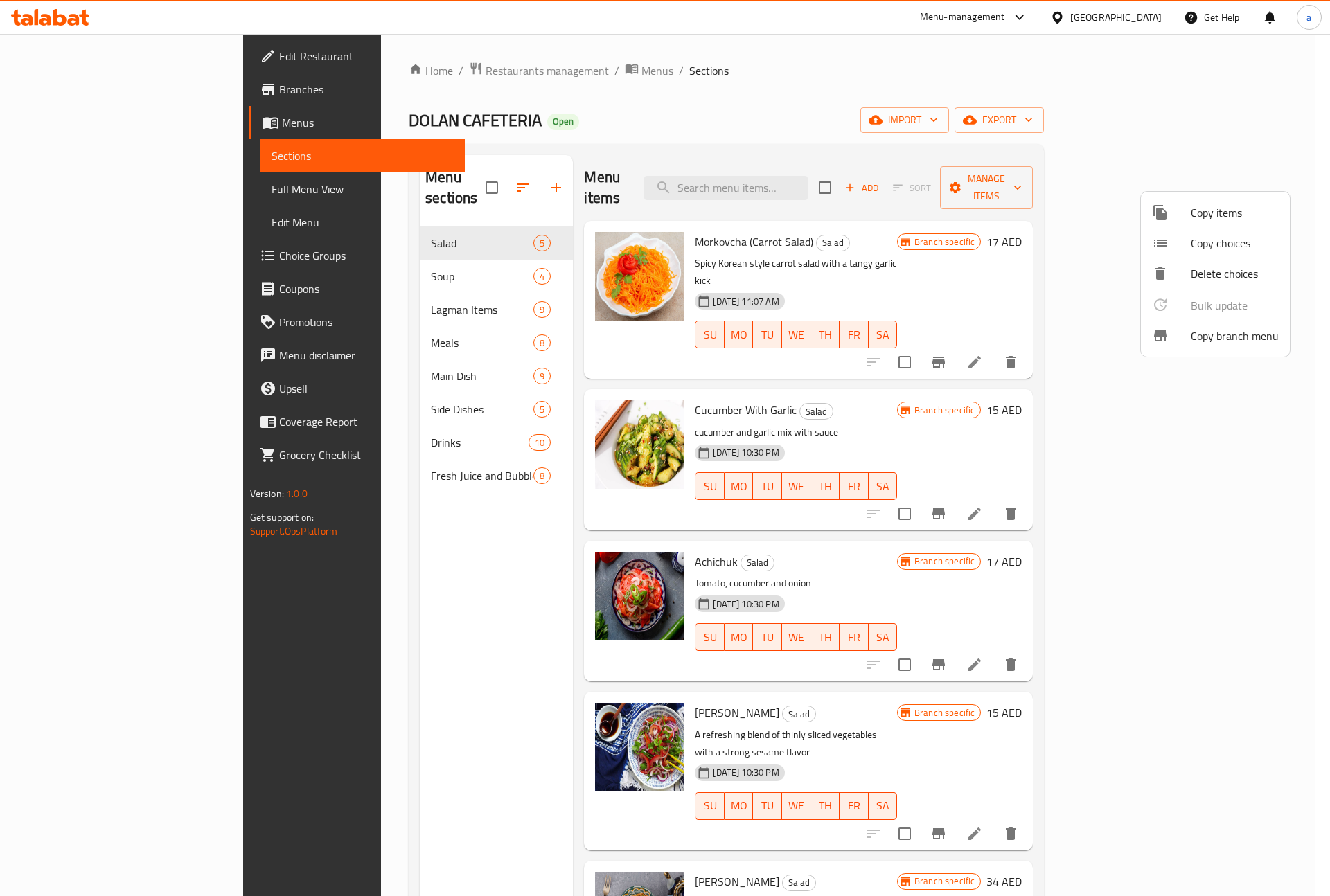
click at [139, 78] on div at bounding box center [665, 448] width 1330 height 896
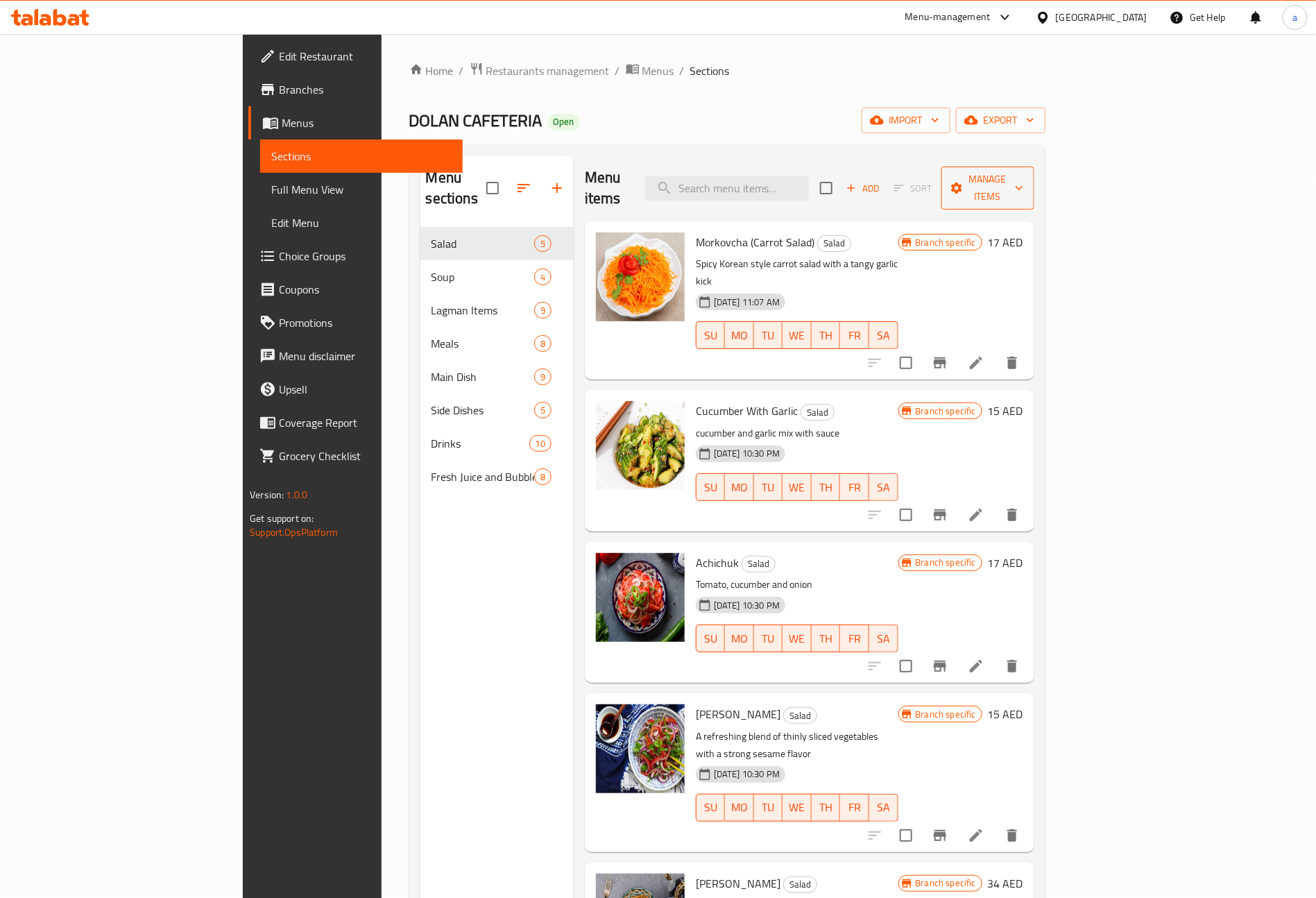
click at [1034, 177] on button "Manage items" at bounding box center [987, 188] width 93 height 43
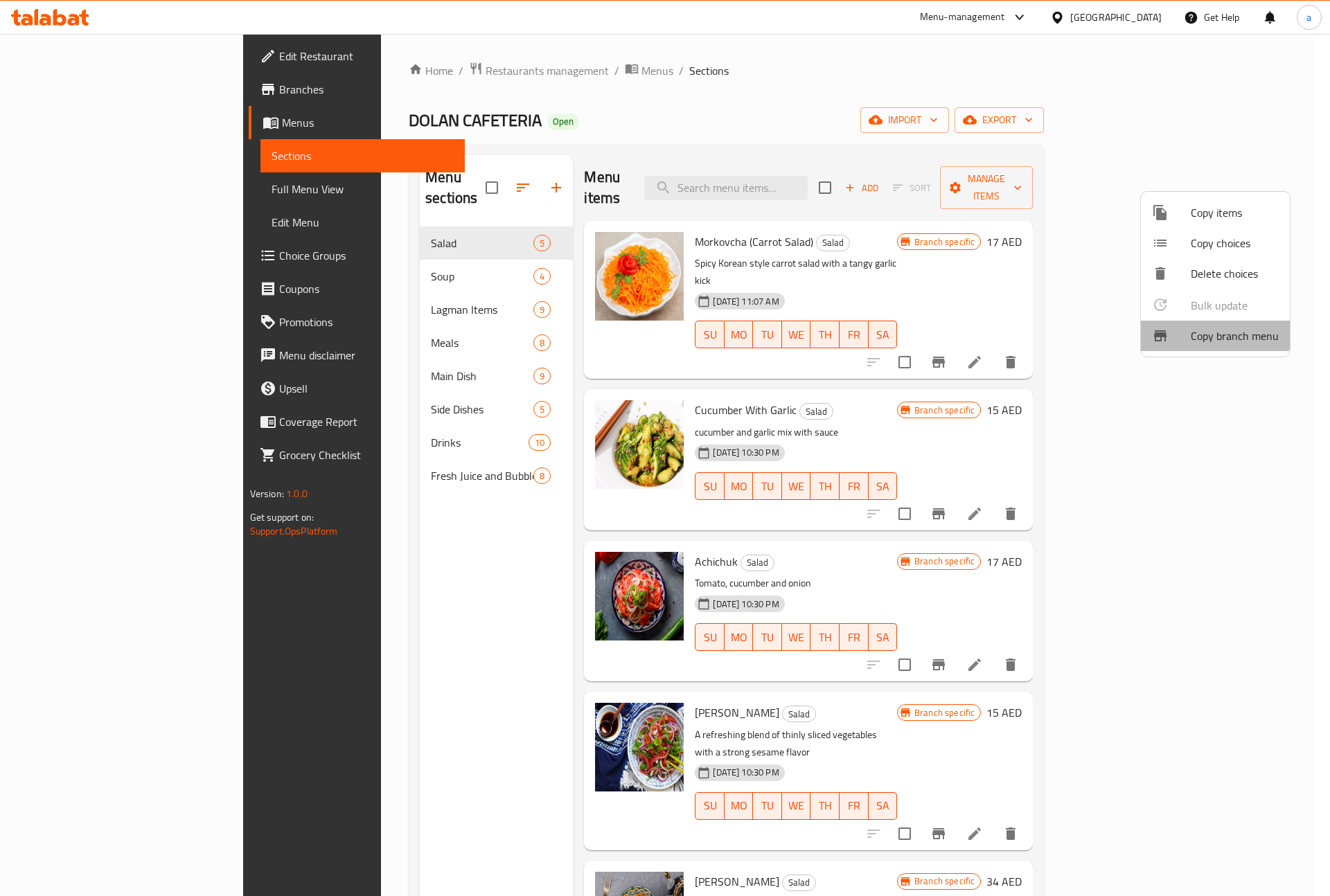
click at [1196, 328] on span "Copy branch menu" at bounding box center [1235, 336] width 88 height 17
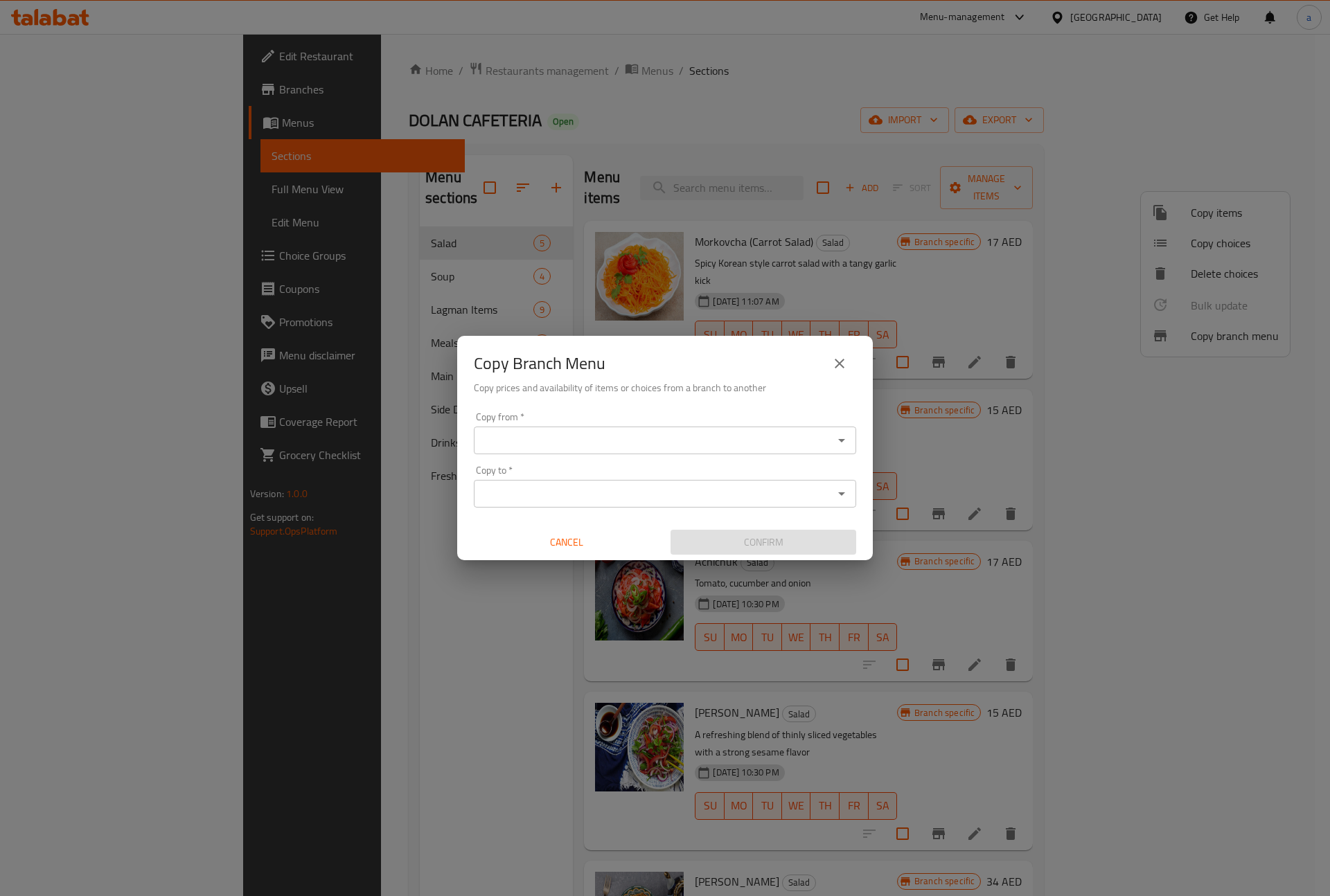
click at [636, 428] on div "Copy from *" at bounding box center [665, 440] width 383 height 28
click at [622, 437] on input "Copy from   *" at bounding box center [654, 440] width 352 height 19
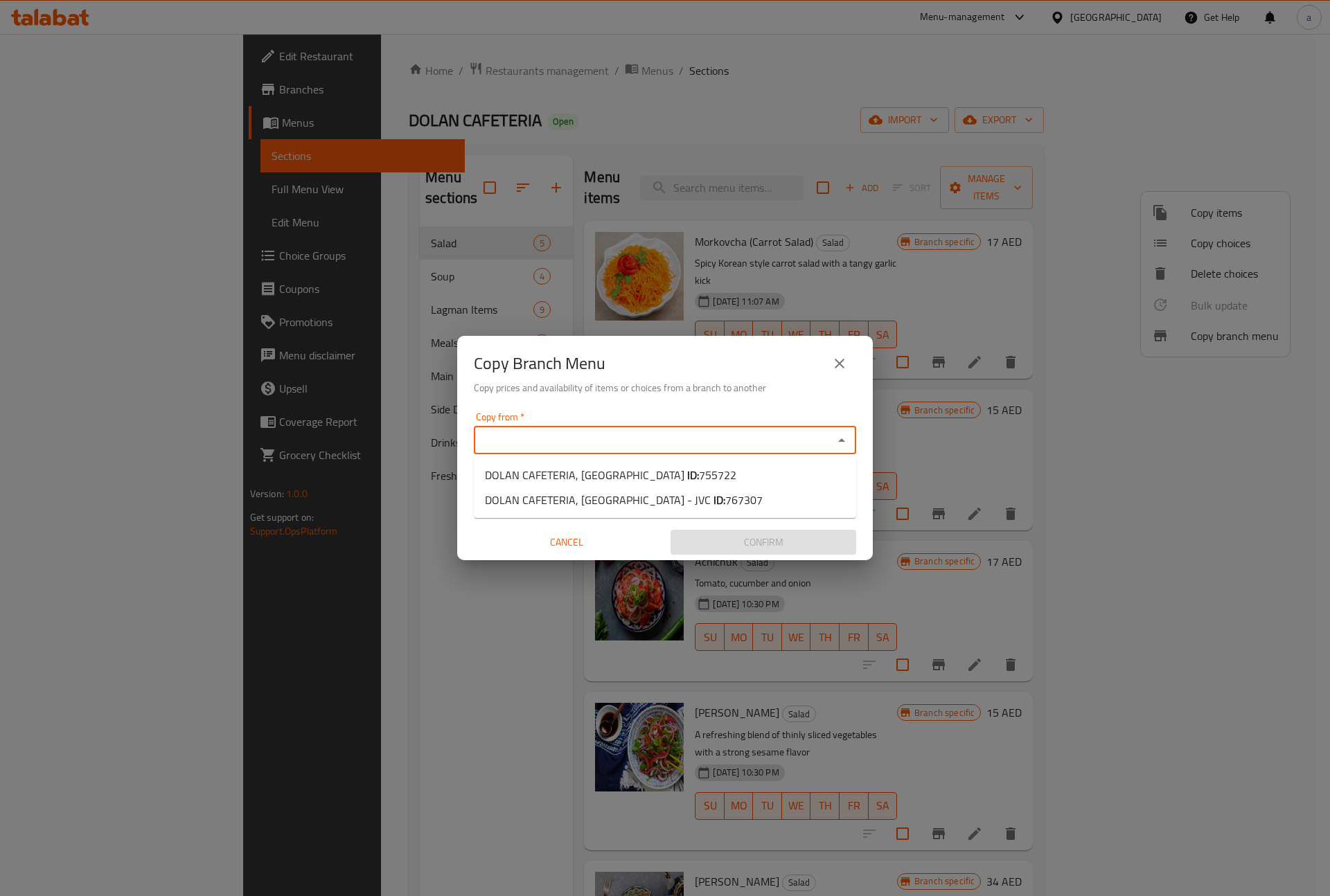
click at [846, 358] on icon "close" at bounding box center [840, 364] width 17 height 17
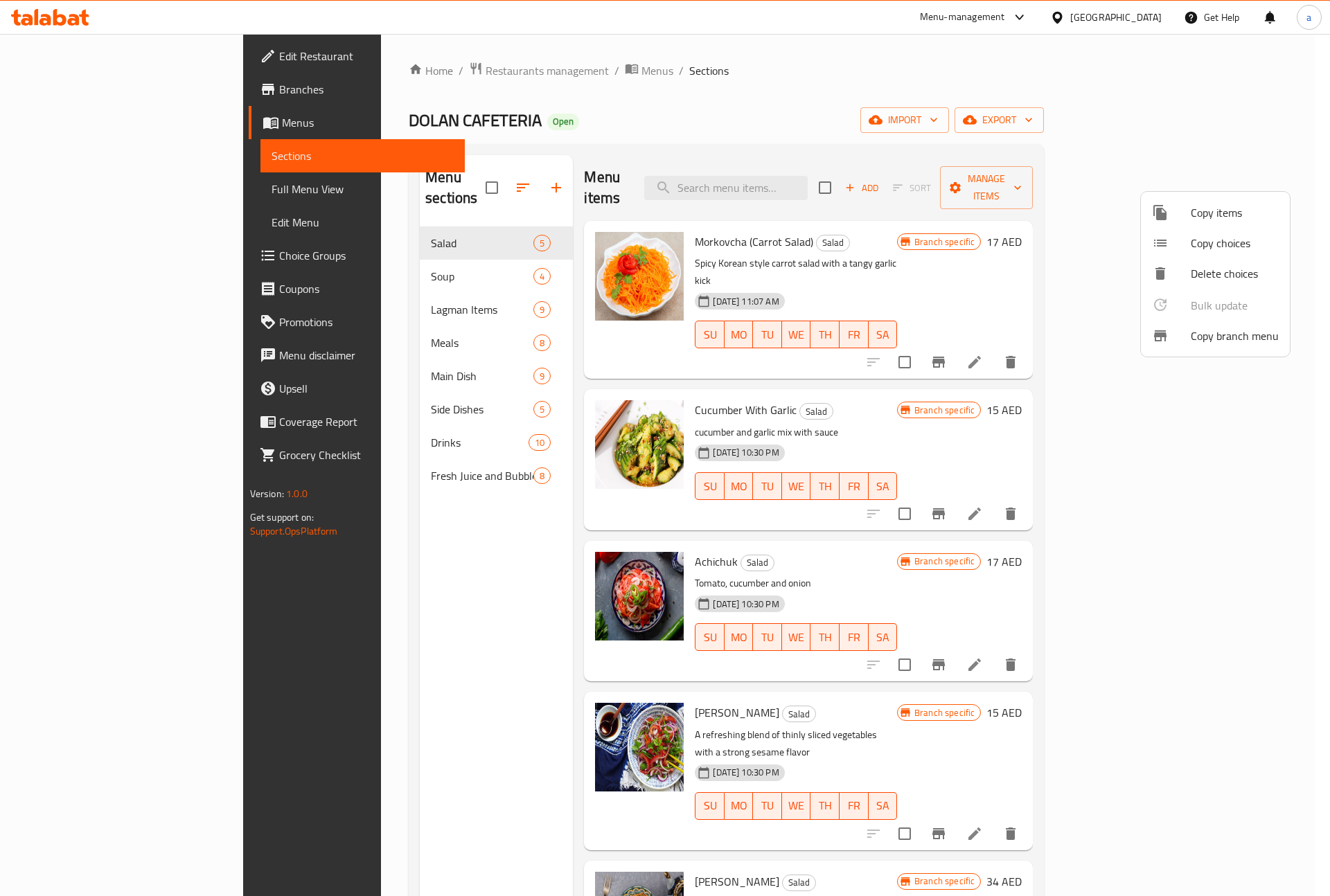
click at [1250, 123] on div at bounding box center [665, 448] width 1330 height 896
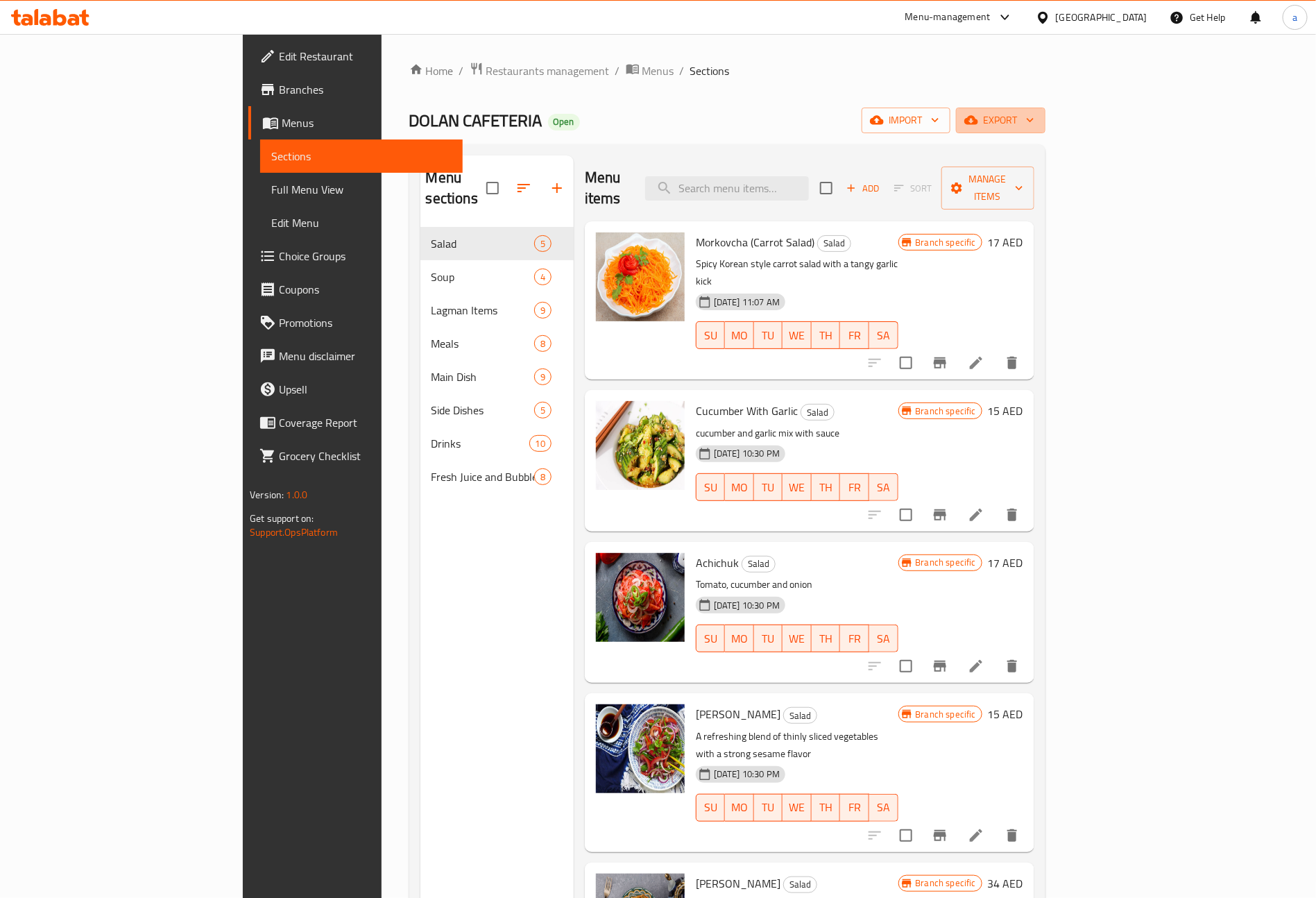
click at [1034, 123] on span "export" at bounding box center [1001, 120] width 67 height 18
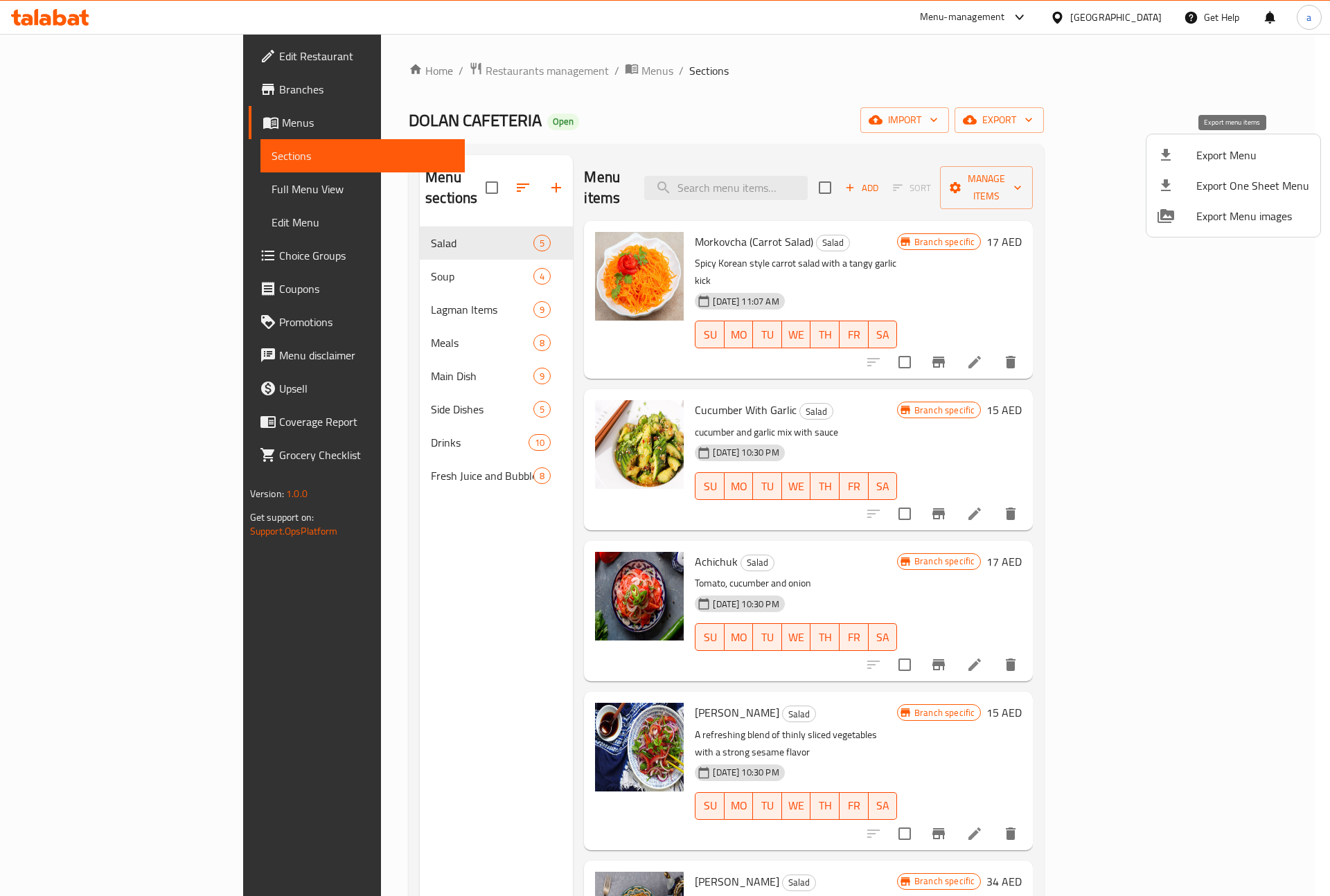
click at [1248, 150] on span "Export Menu" at bounding box center [1253, 155] width 113 height 17
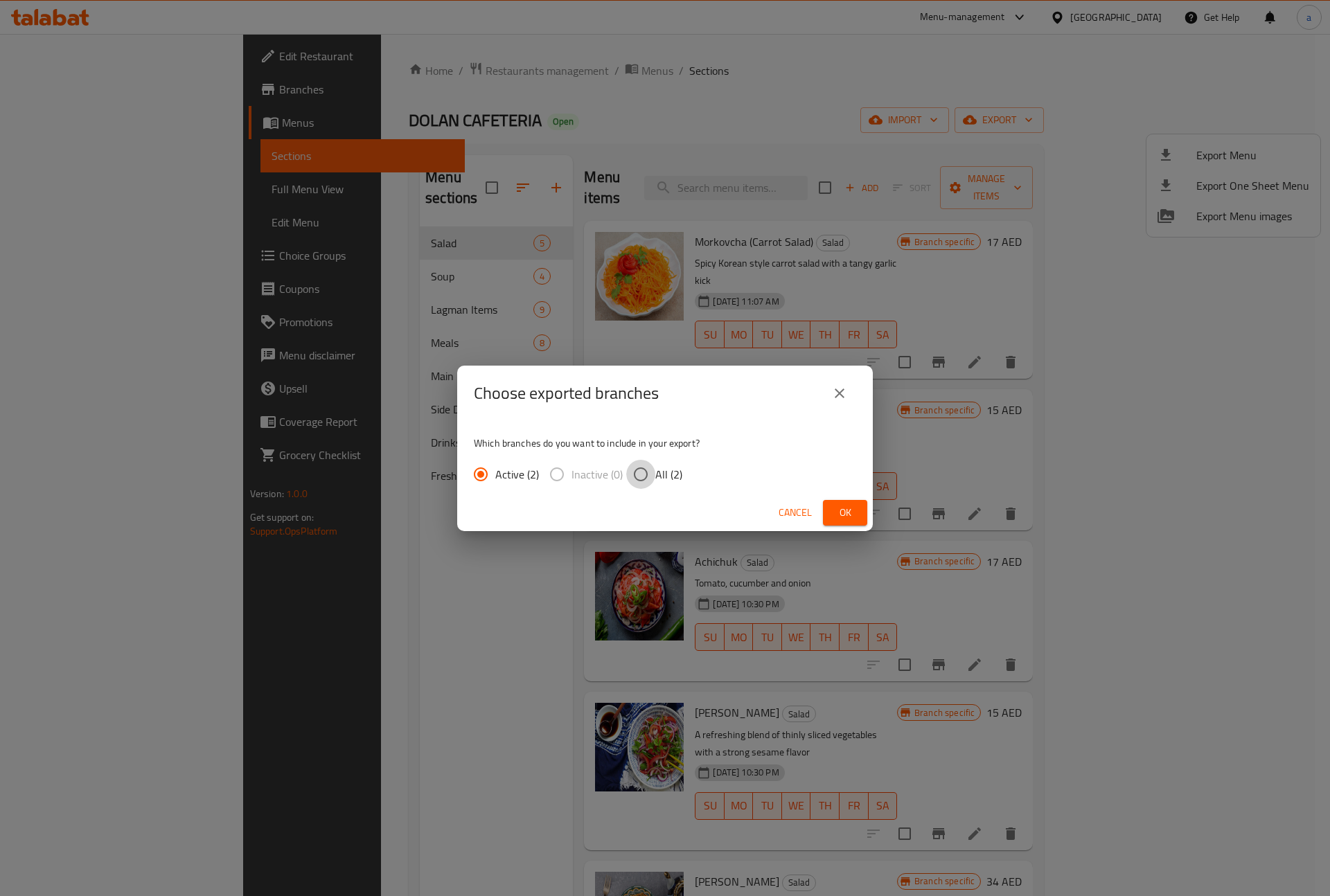
click at [632, 466] on input "All (2)" at bounding box center [640, 474] width 29 height 29
radio input "true"
click at [850, 507] on span "Ok" at bounding box center [845, 513] width 22 height 18
